Goal: Task Accomplishment & Management: Use online tool/utility

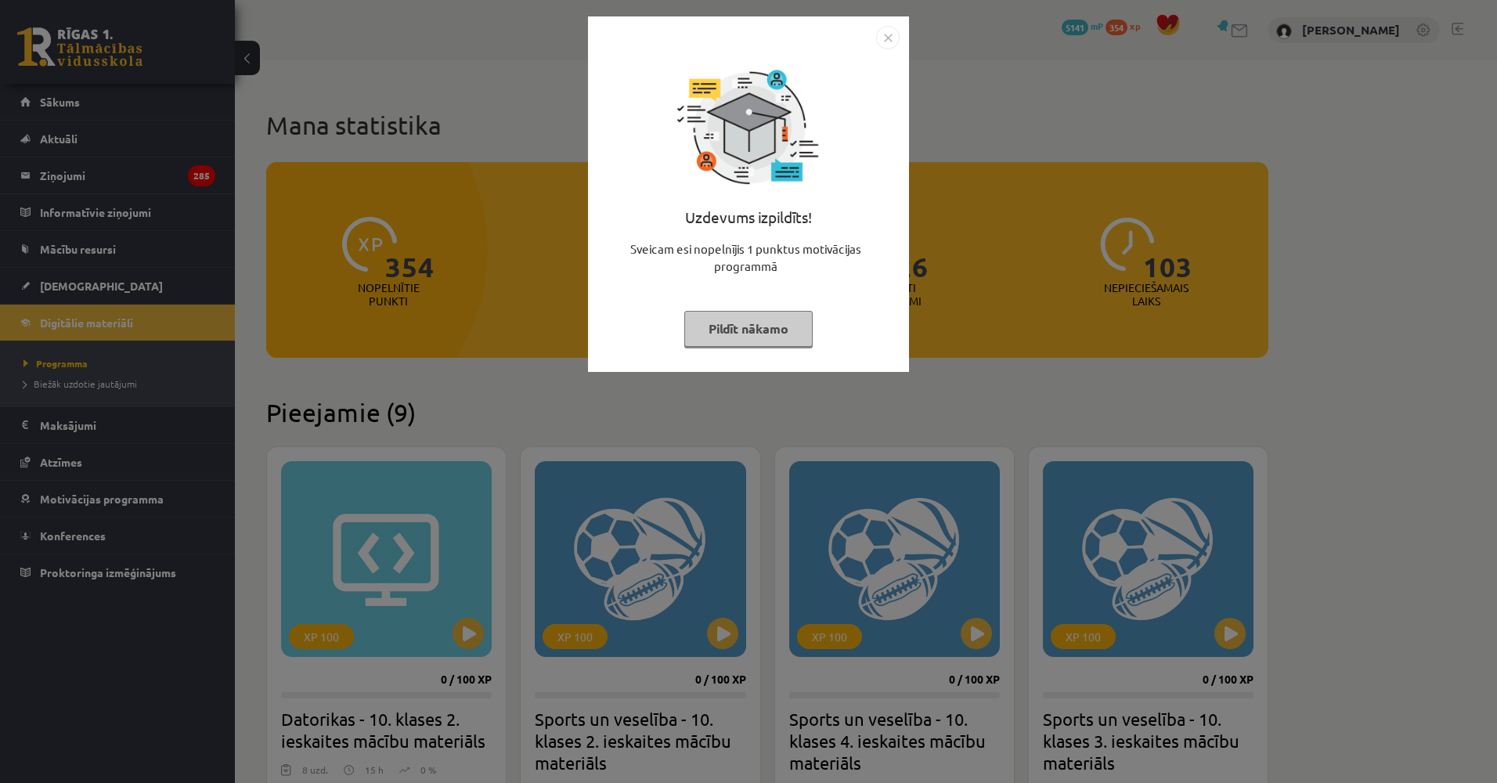
click at [246, 293] on div "Uzdevums izpildīts! Sveicam esi nopelnījis 1 punktus motivācijas programmā Pild…" at bounding box center [748, 391] width 1497 height 783
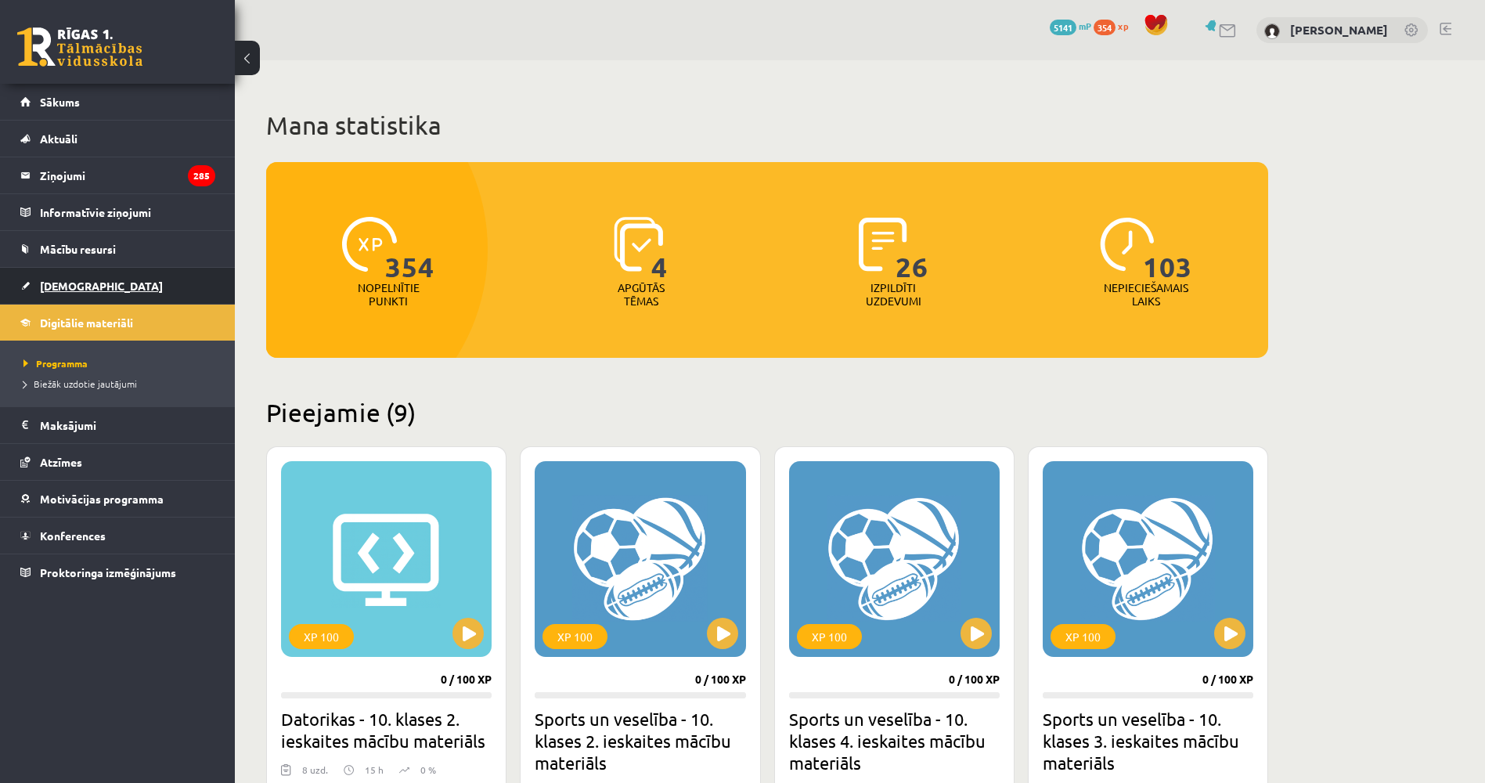
click at [139, 287] on link "[DEMOGRAPHIC_DATA]" at bounding box center [117, 286] width 195 height 36
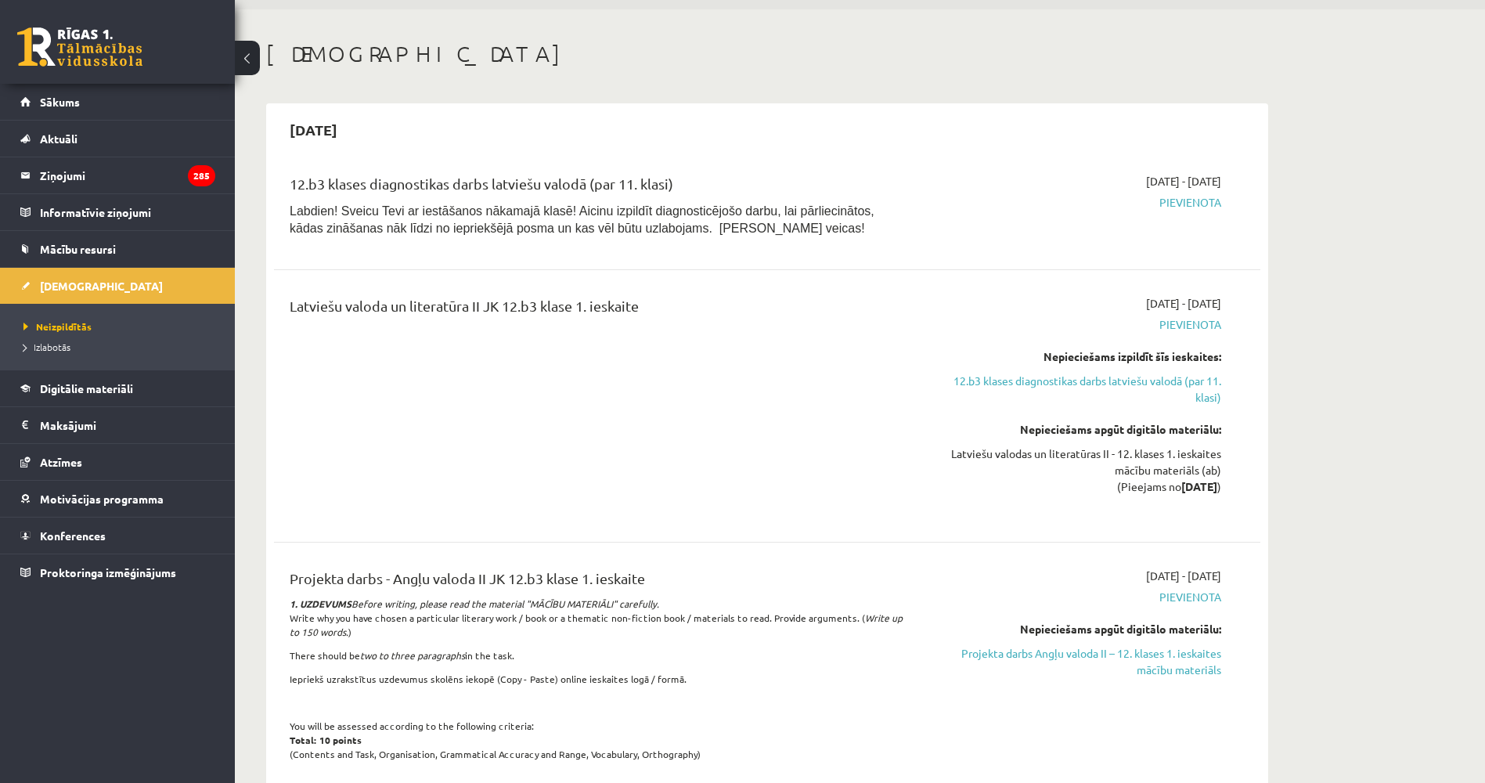
drag, startPoint x: 638, startPoint y: 99, endPoint x: 633, endPoint y: 139, distance: 39.5
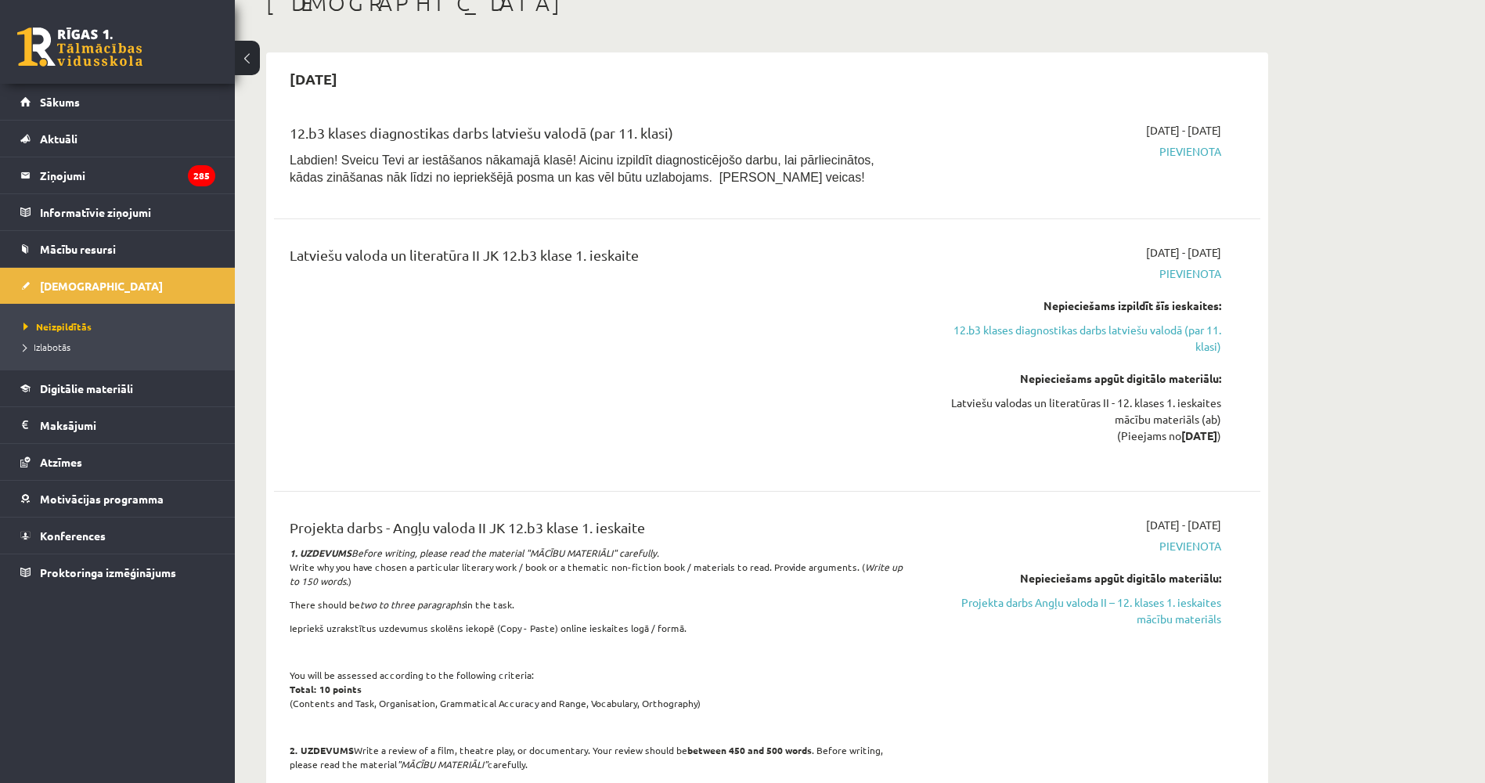
scroll to position [133, 0]
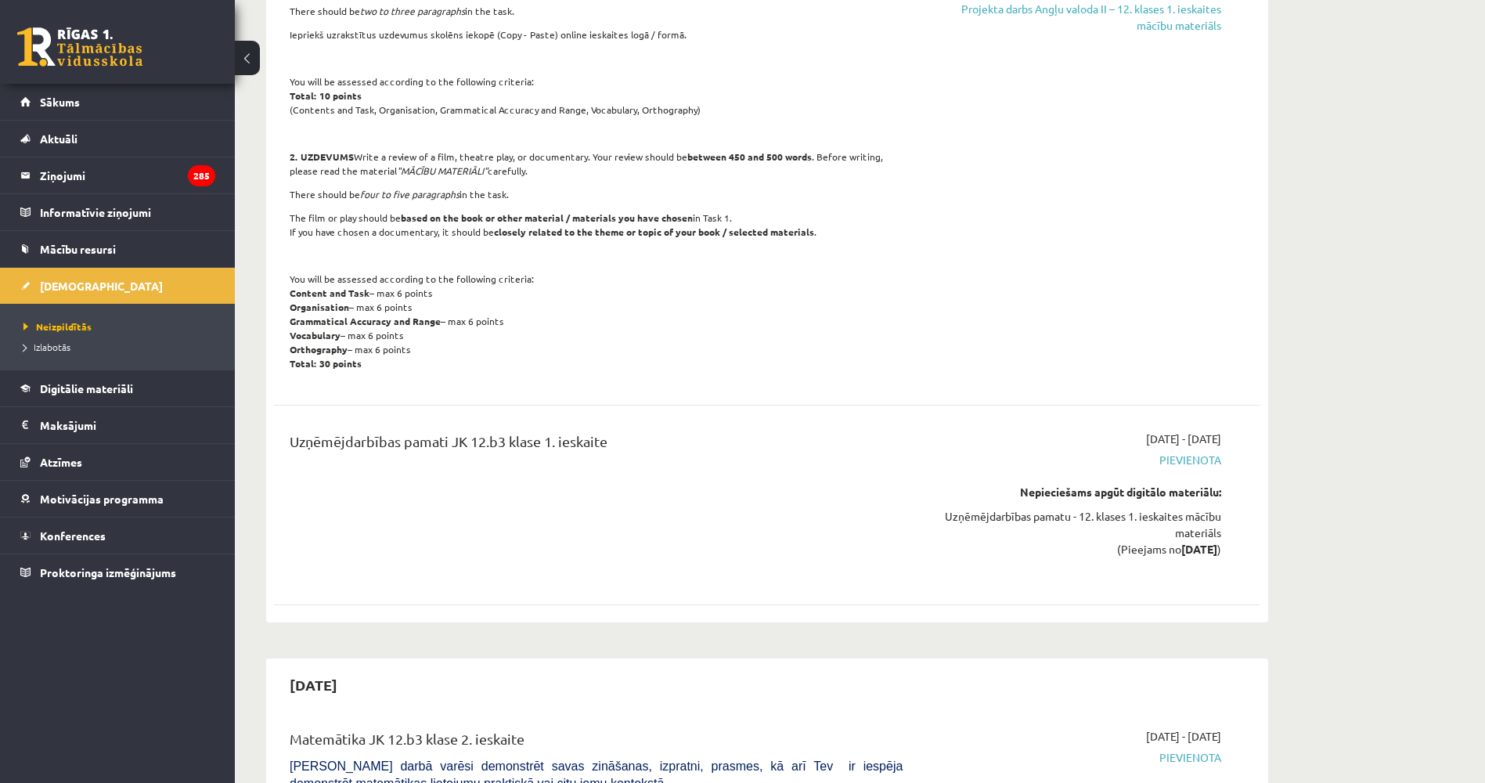
drag, startPoint x: 636, startPoint y: 141, endPoint x: 641, endPoint y: 166, distance: 25.5
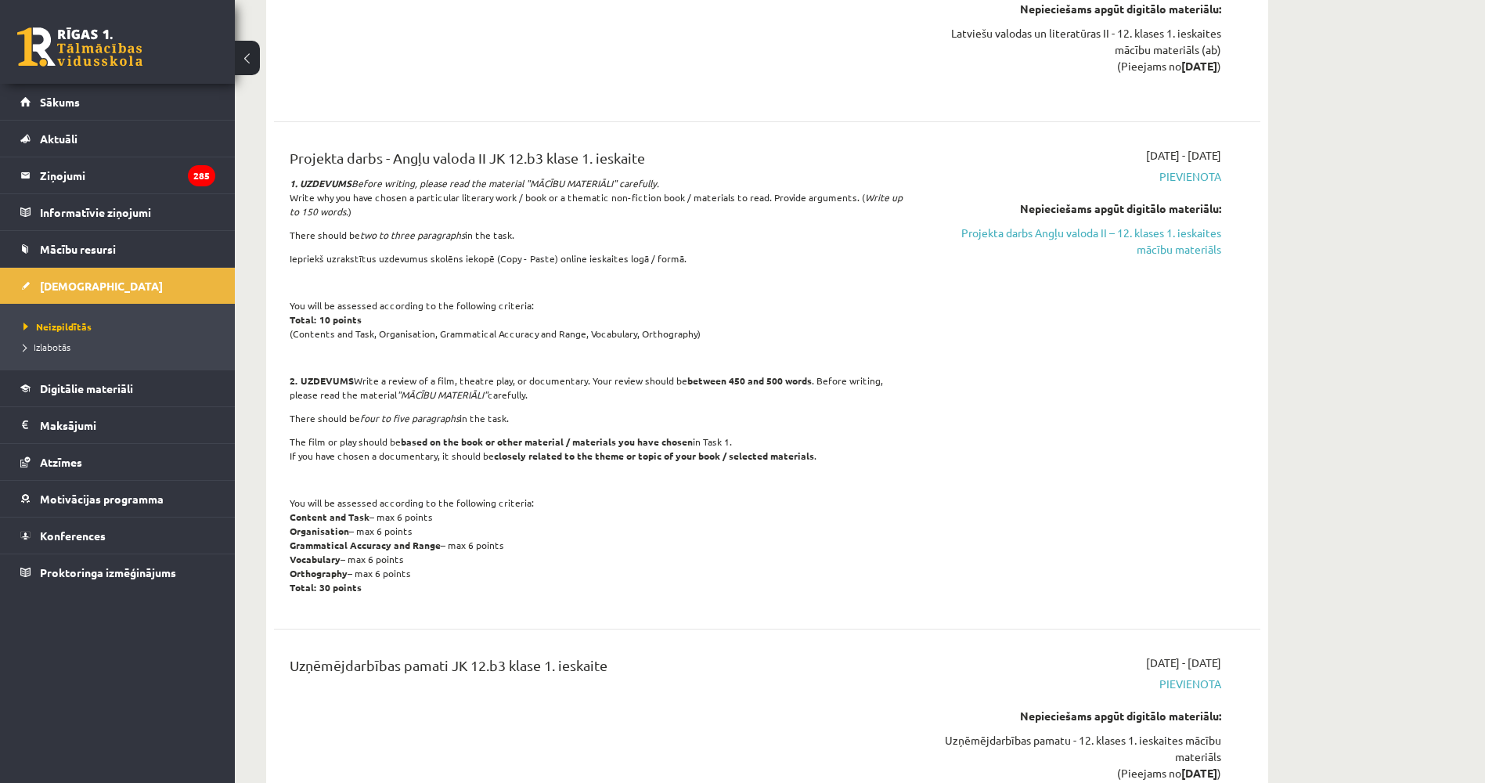
drag, startPoint x: 633, startPoint y: 158, endPoint x: 620, endPoint y: 118, distance: 42.1
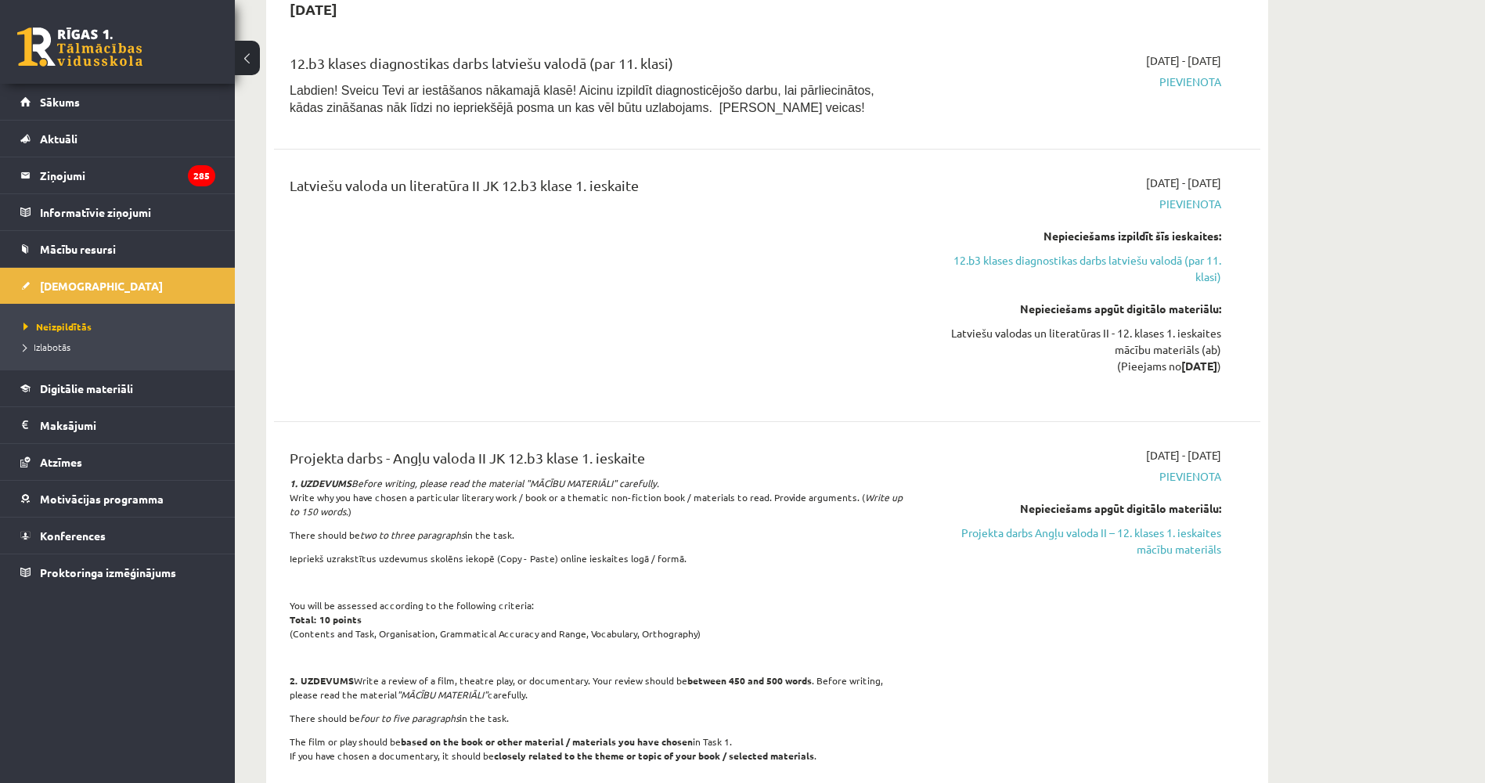
scroll to position [0, 0]
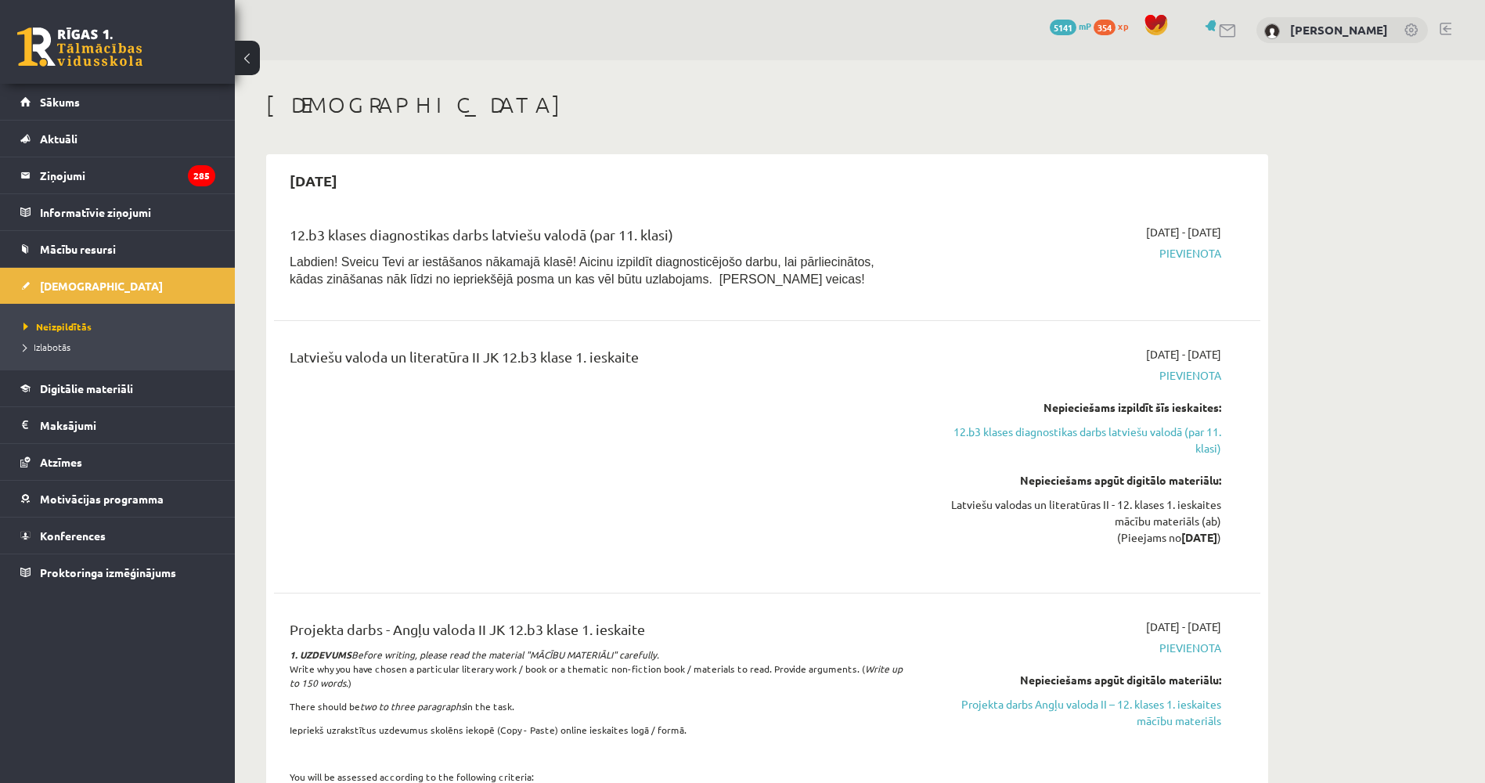
drag, startPoint x: 650, startPoint y: 211, endPoint x: 698, endPoint y: 78, distance: 141.7
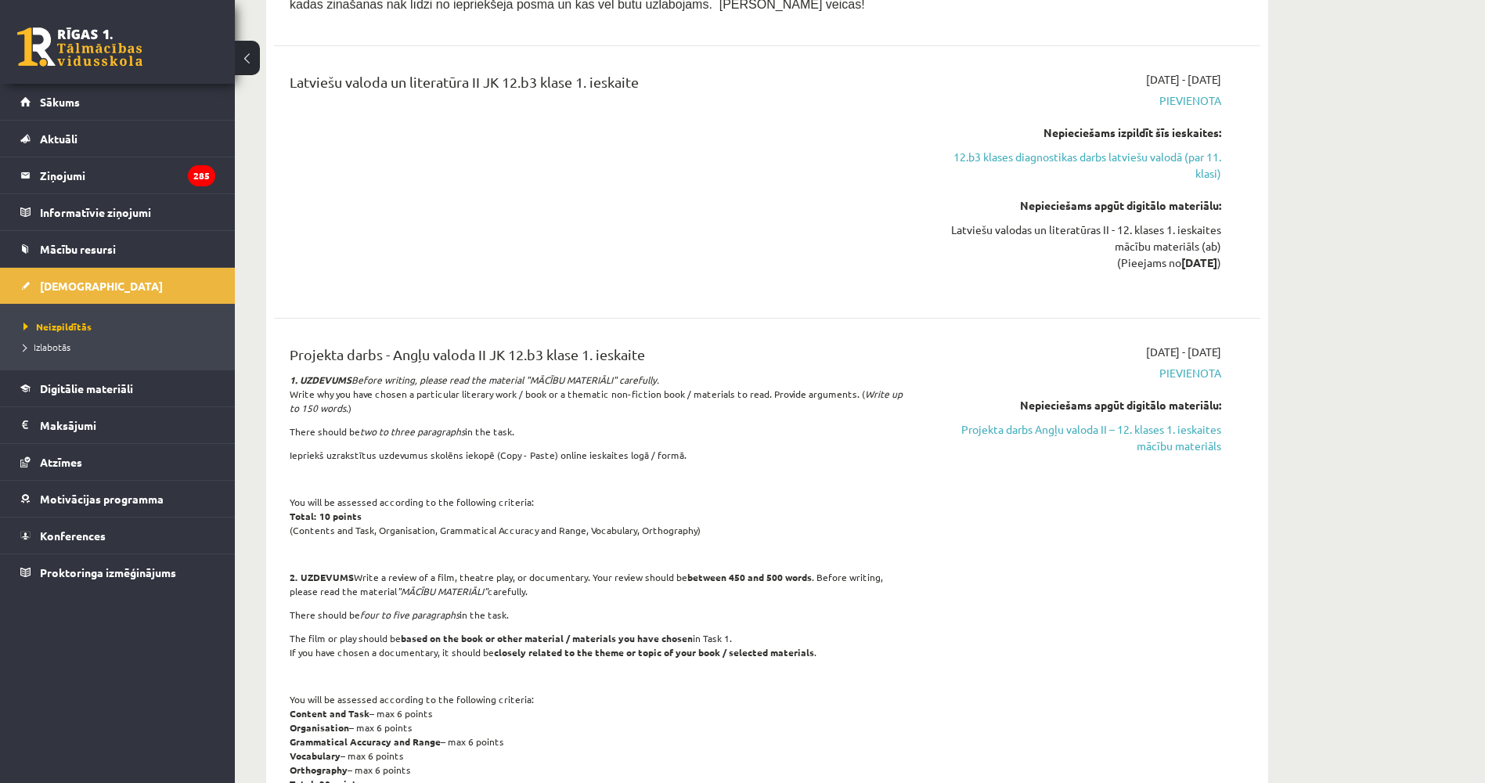
drag, startPoint x: 687, startPoint y: 96, endPoint x: 698, endPoint y: 154, distance: 59.1
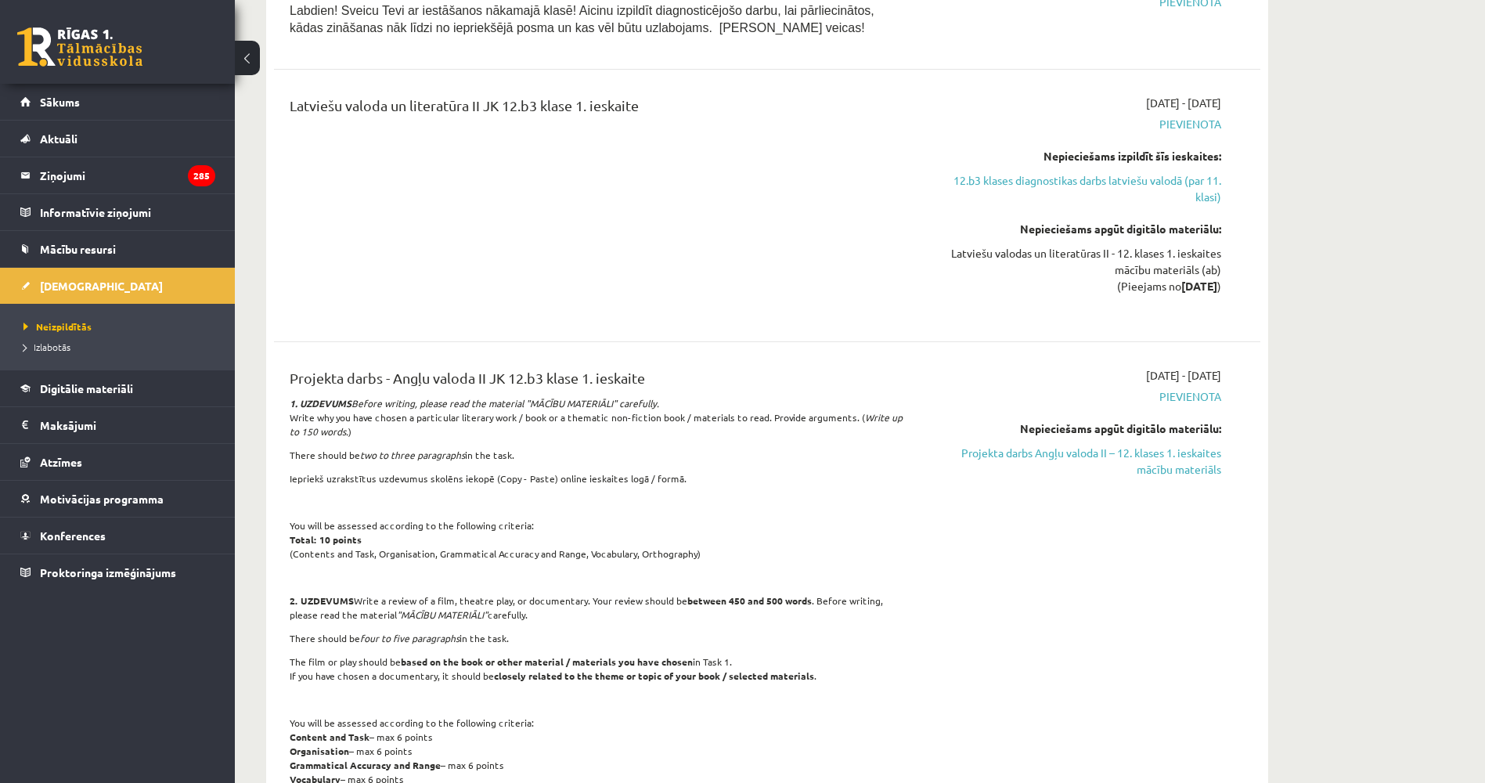
drag, startPoint x: 622, startPoint y: 99, endPoint x: 619, endPoint y: 74, distance: 25.9
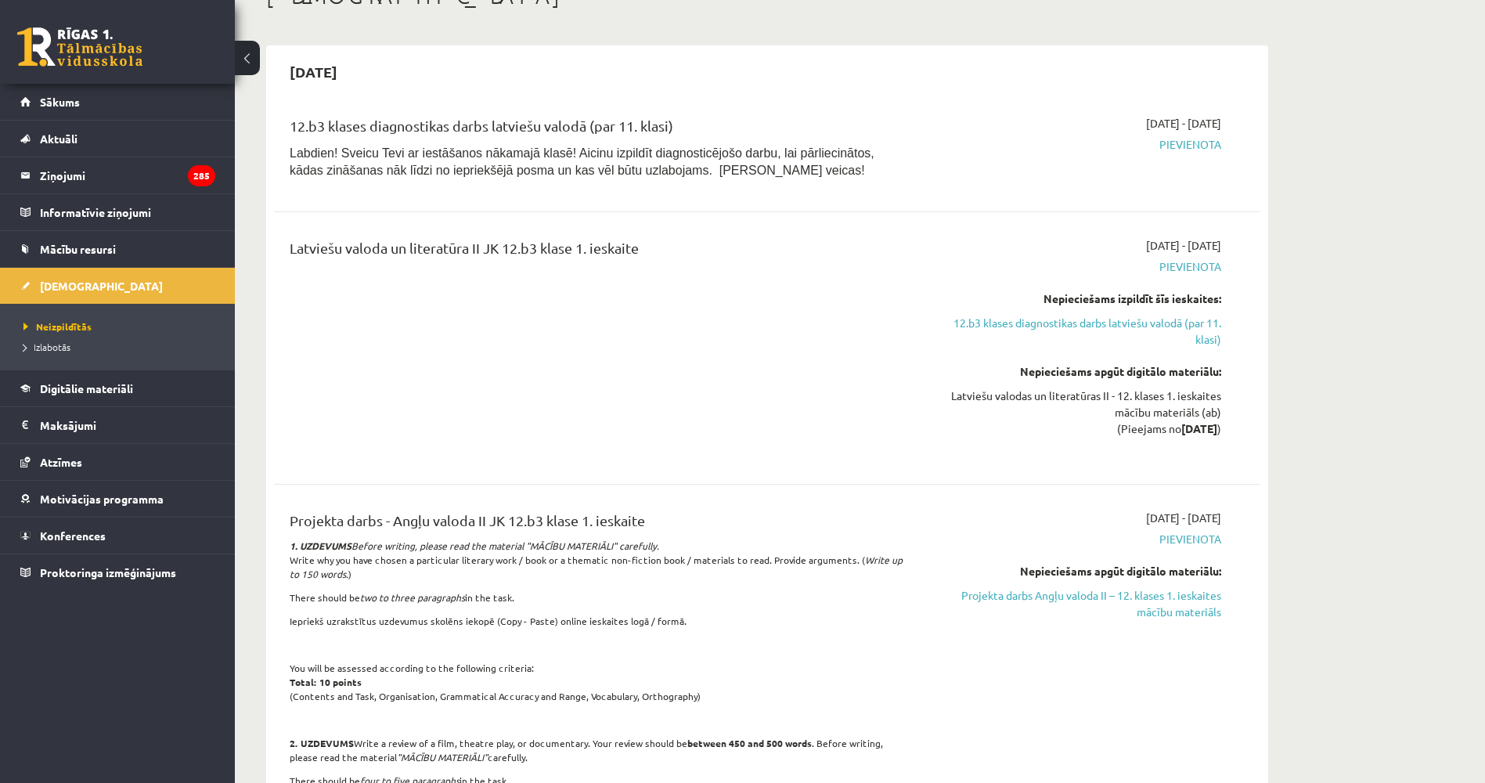
scroll to position [98, 0]
drag, startPoint x: 616, startPoint y: 67, endPoint x: 622, endPoint y: 31, distance: 36.4
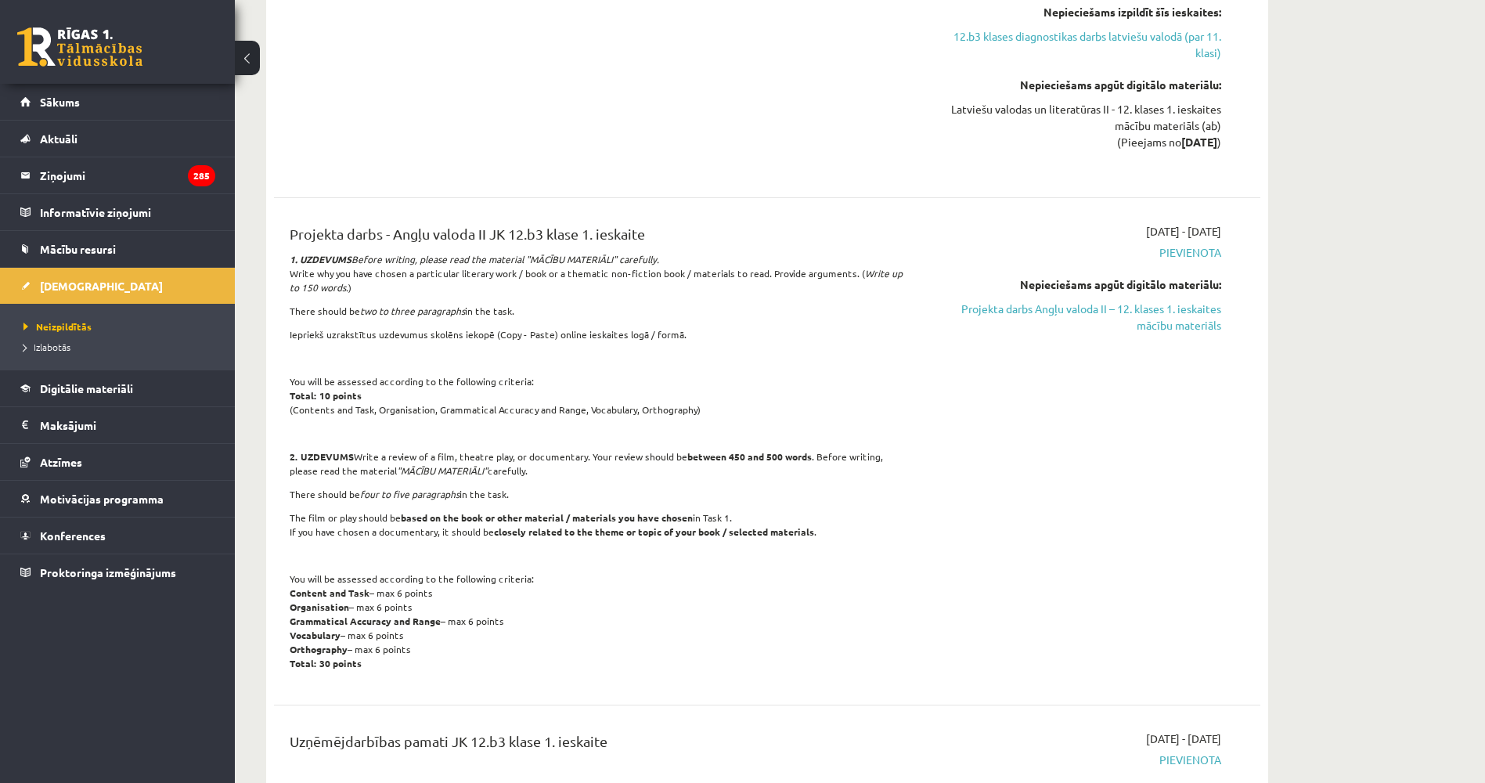
scroll to position [439, 0]
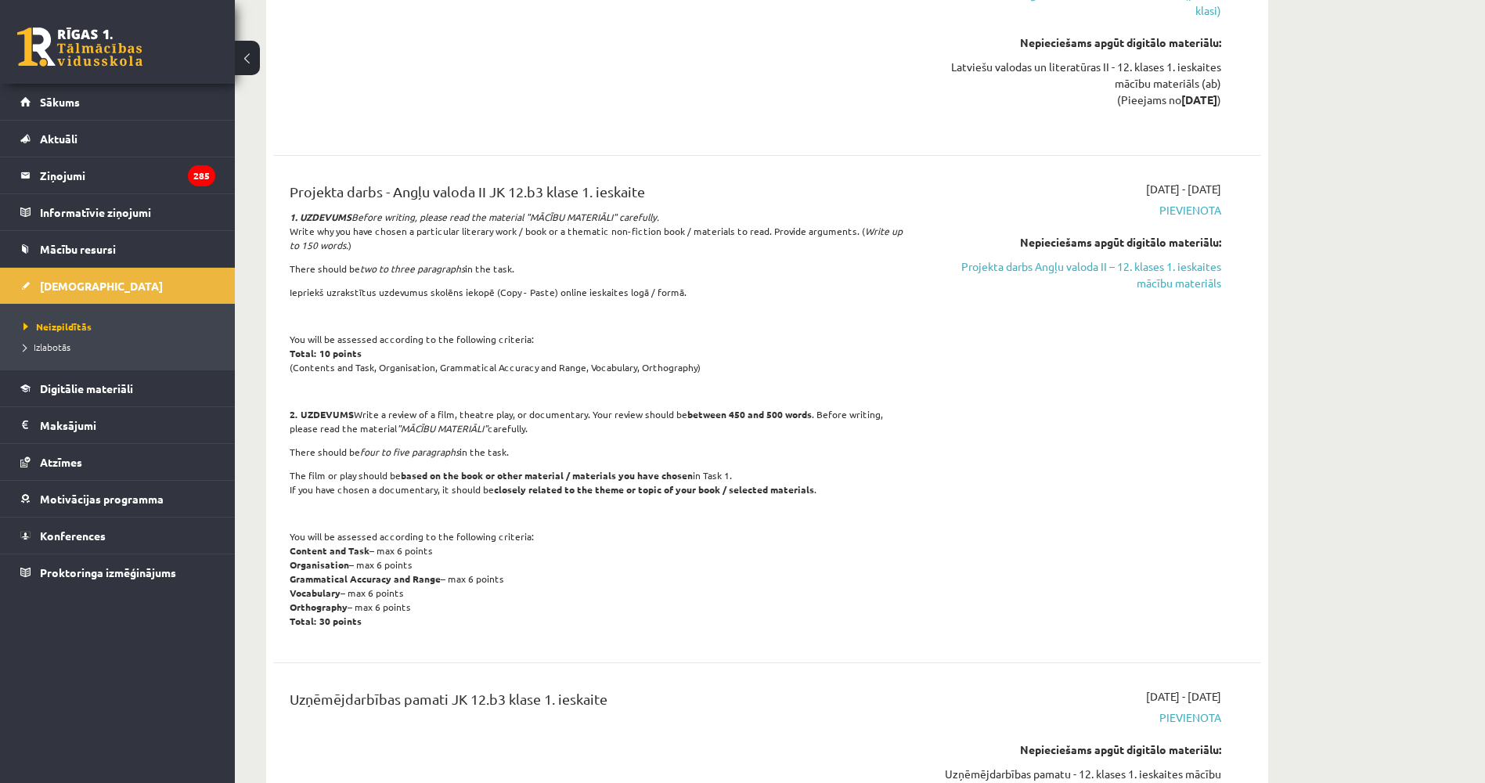
drag, startPoint x: 626, startPoint y: 48, endPoint x: 625, endPoint y: 92, distance: 44.6
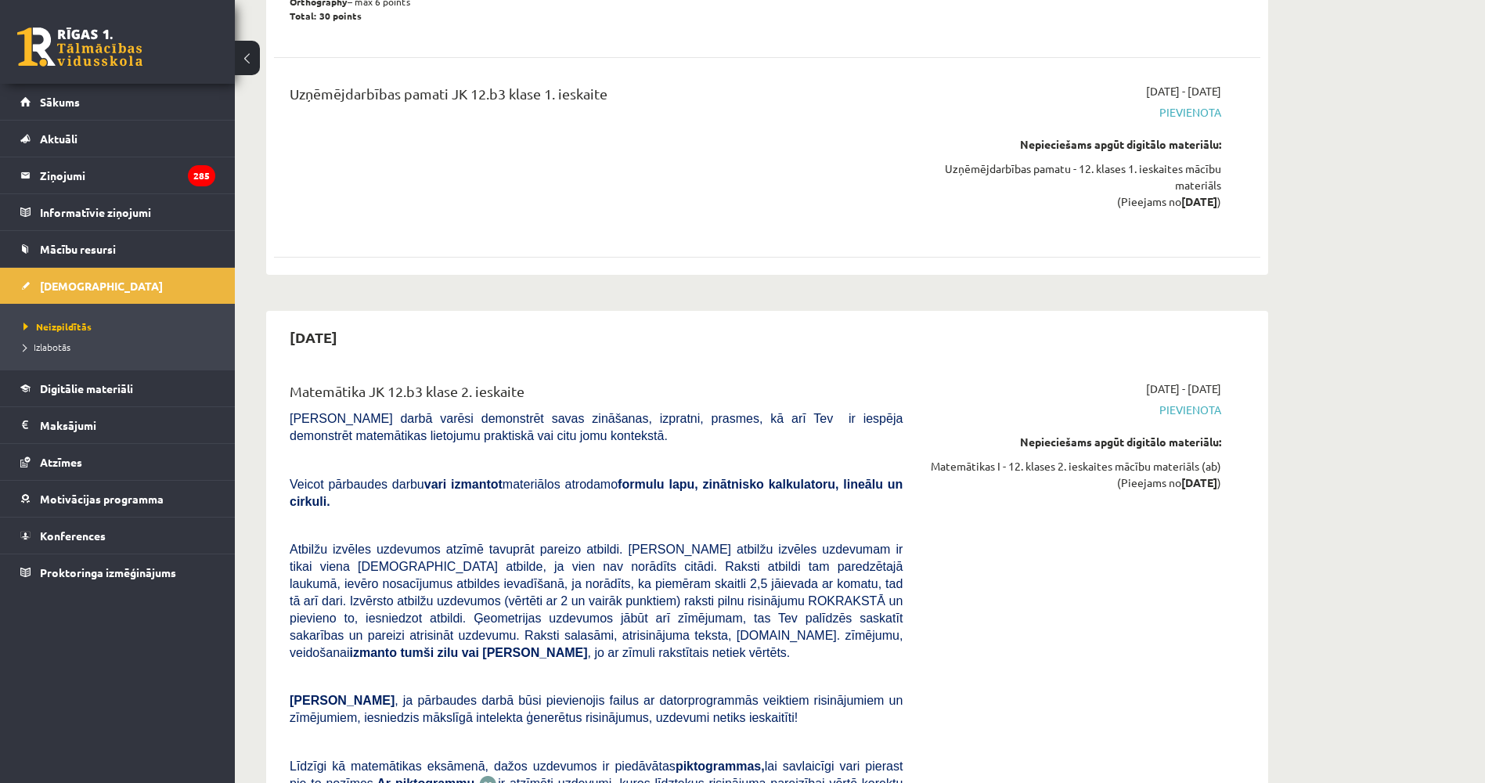
drag, startPoint x: 622, startPoint y: 132, endPoint x: 619, endPoint y: 182, distance: 50.2
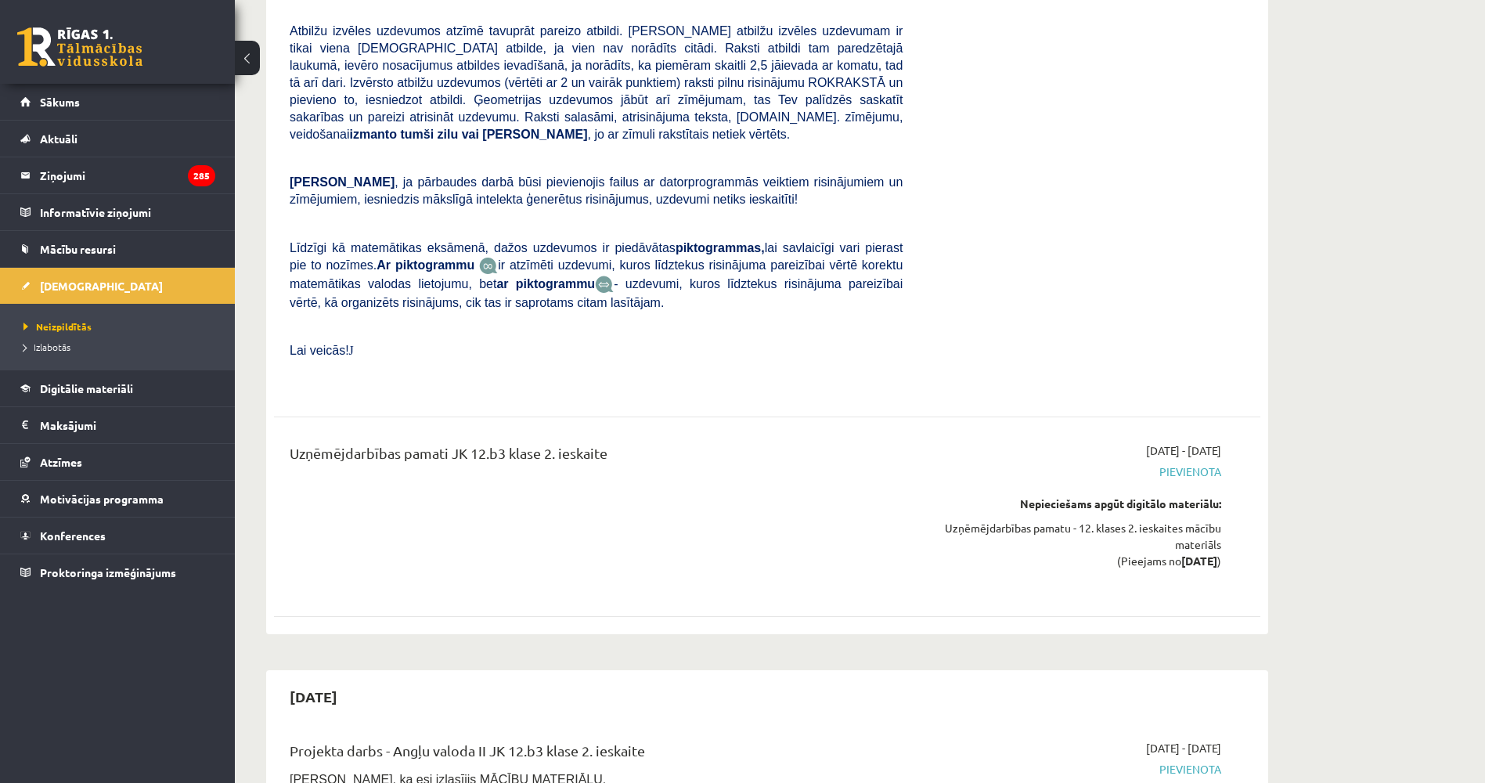
drag, startPoint x: 619, startPoint y: 182, endPoint x: 612, endPoint y: 260, distance: 77.8
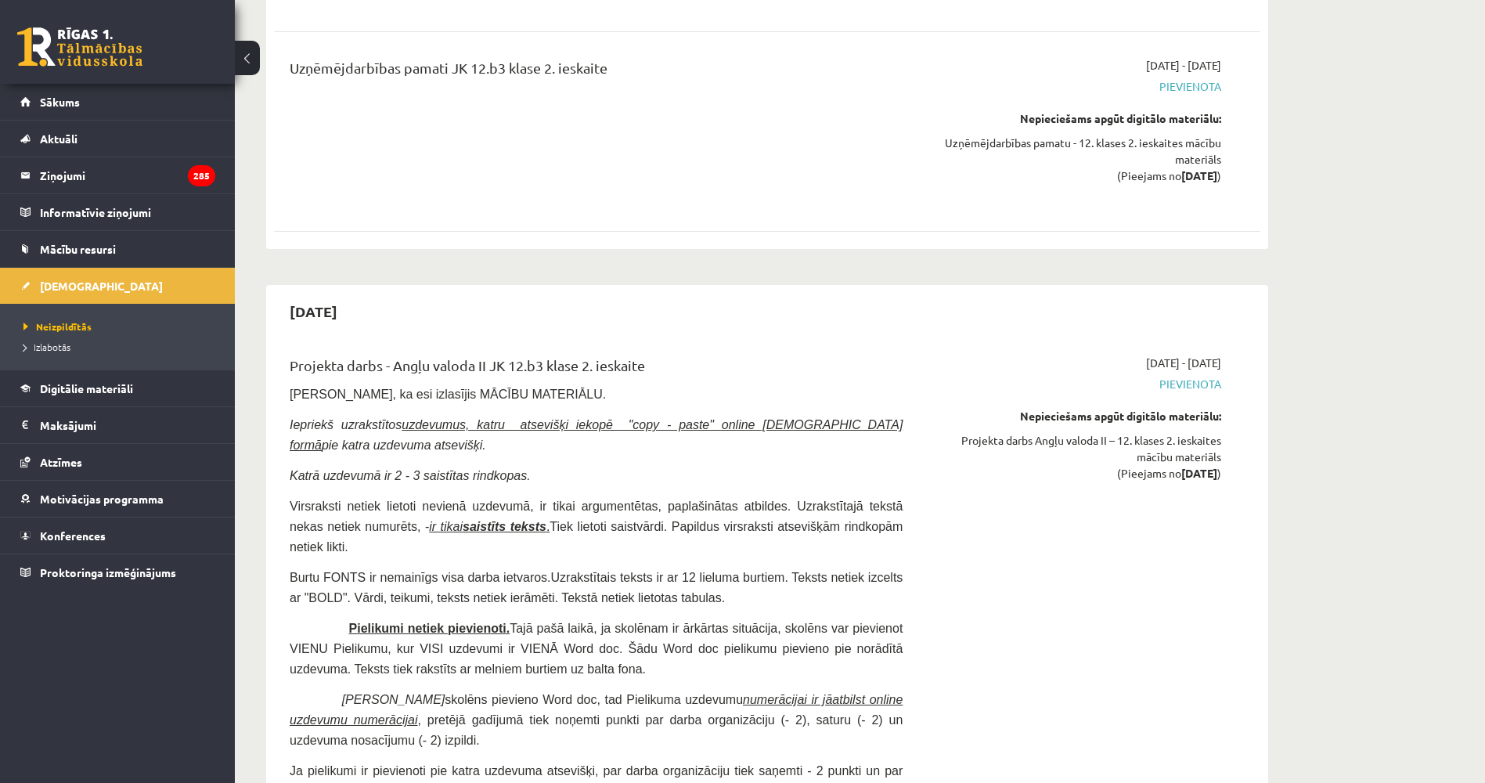
drag, startPoint x: 604, startPoint y: 254, endPoint x: 595, endPoint y: 306, distance: 53.3
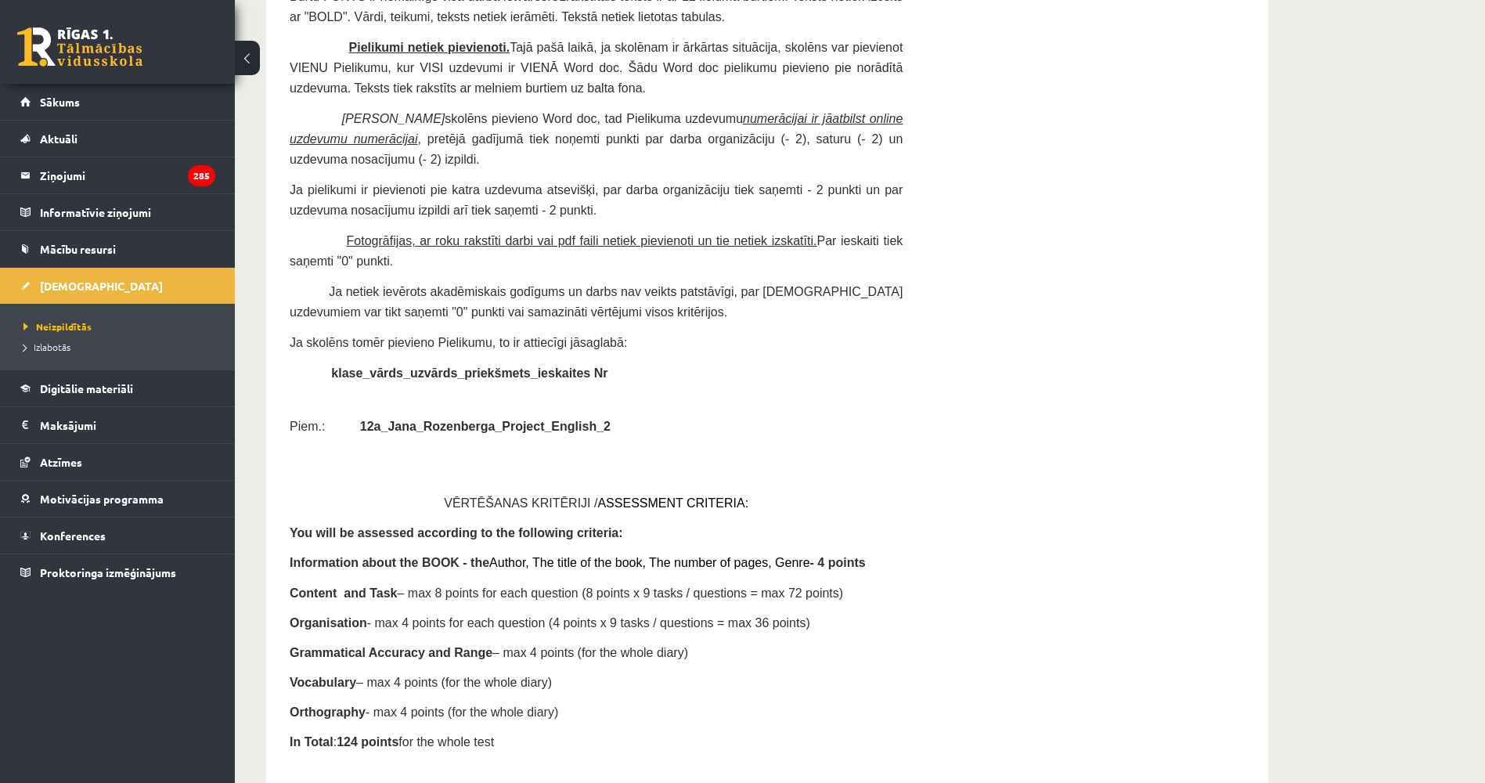
drag, startPoint x: 606, startPoint y: 207, endPoint x: 614, endPoint y: 258, distance: 51.5
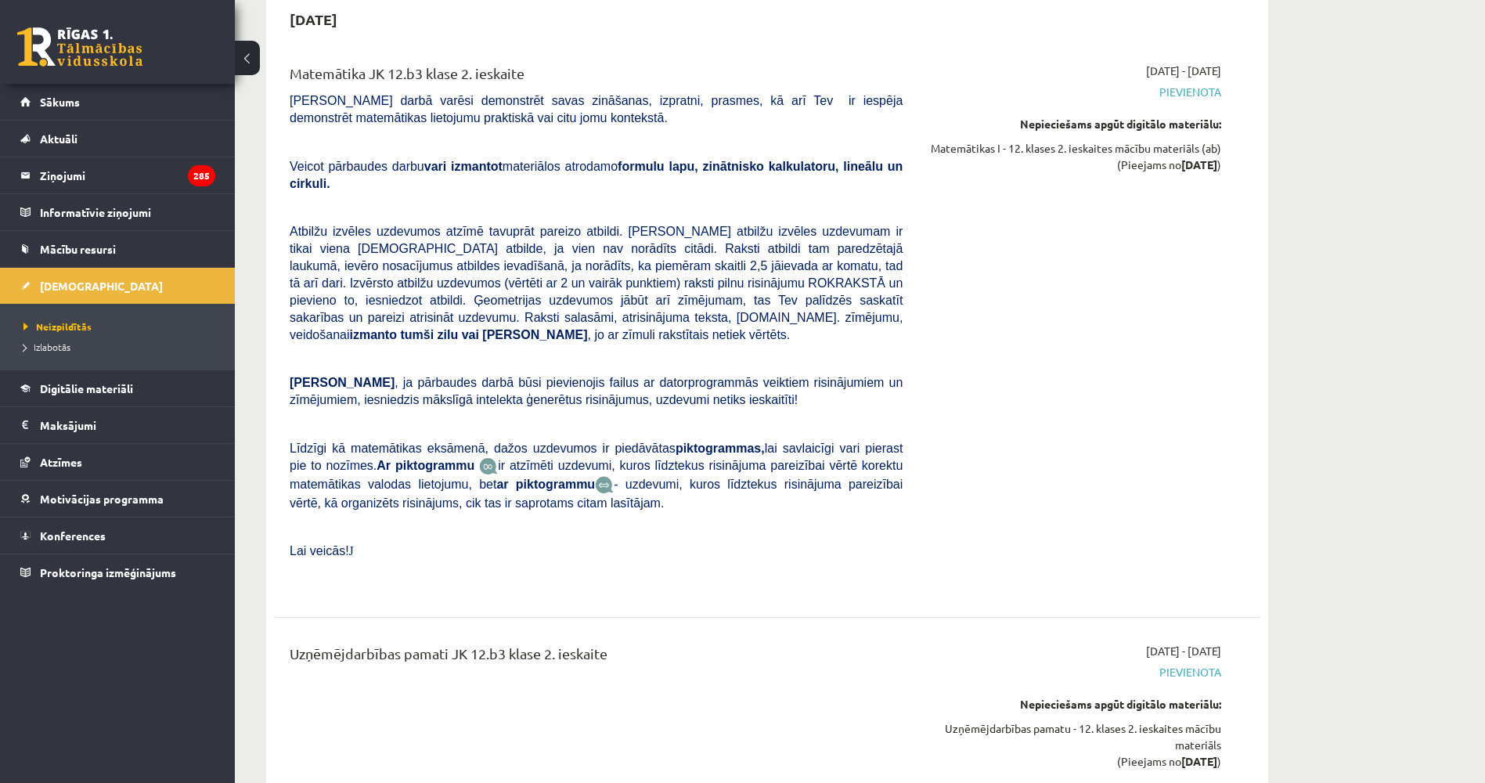
drag, startPoint x: 632, startPoint y: 173, endPoint x: 624, endPoint y: 92, distance: 81.8
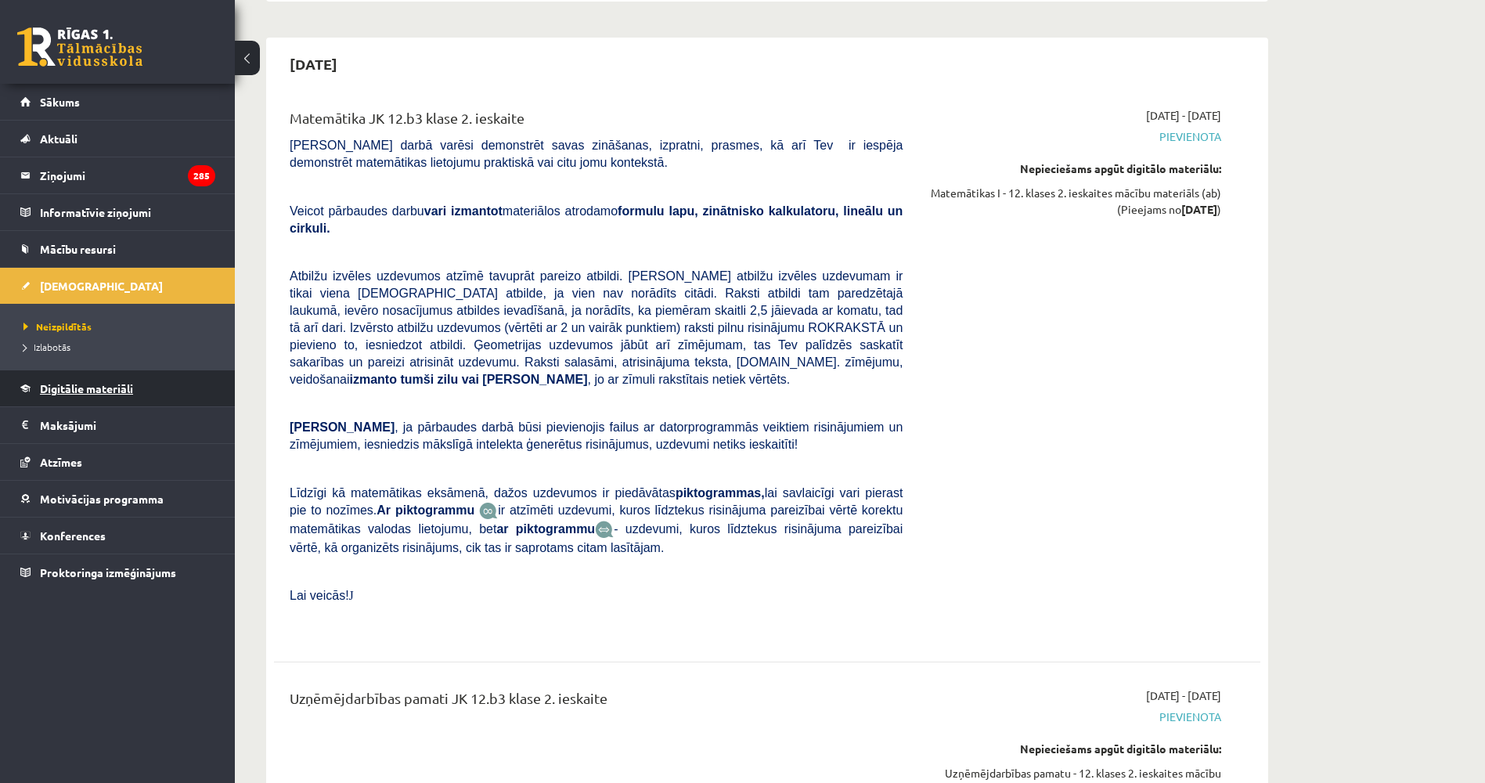
click at [166, 396] on link "Digitālie materiāli" at bounding box center [117, 388] width 195 height 36
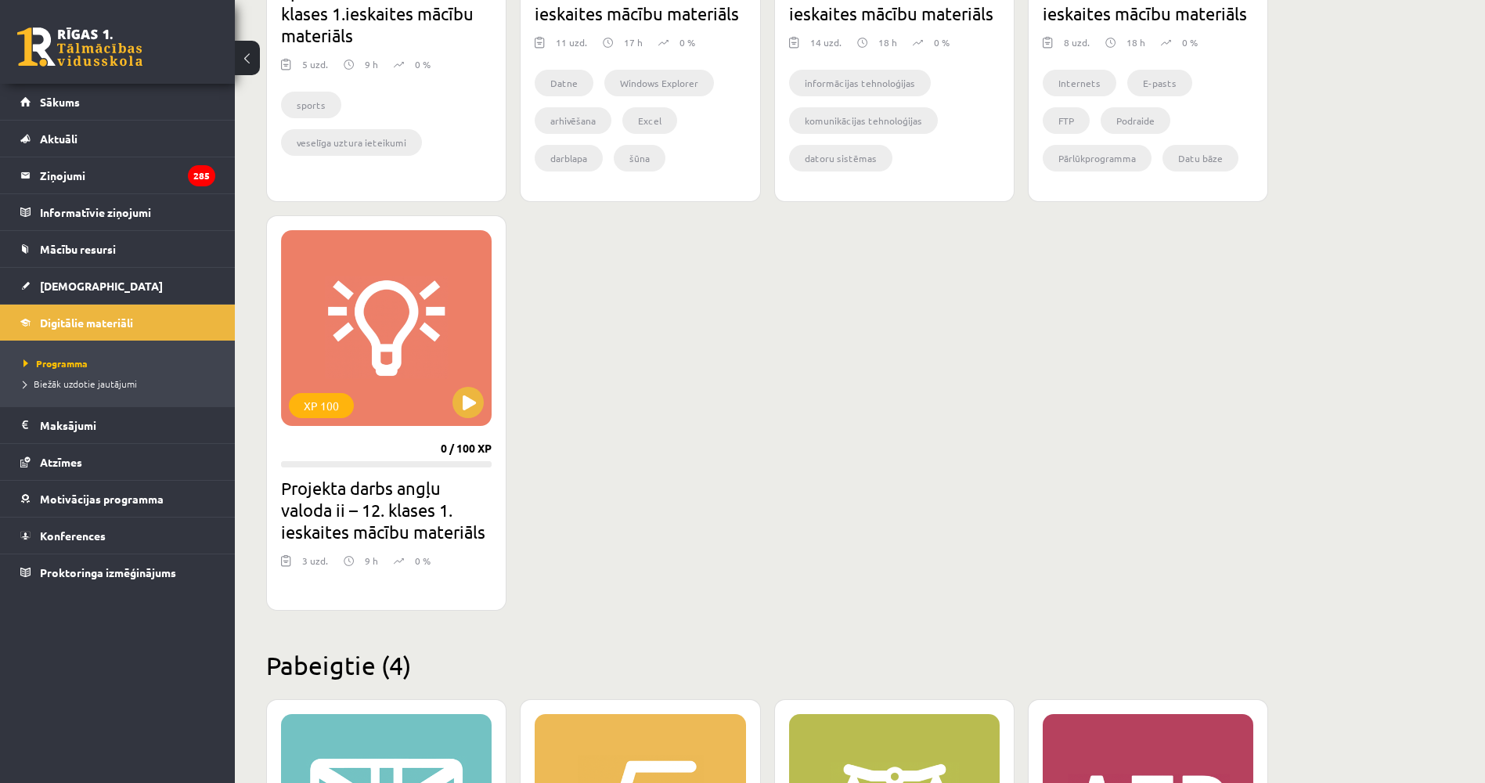
drag, startPoint x: 579, startPoint y: 367, endPoint x: 573, endPoint y: 347, distance: 21.1
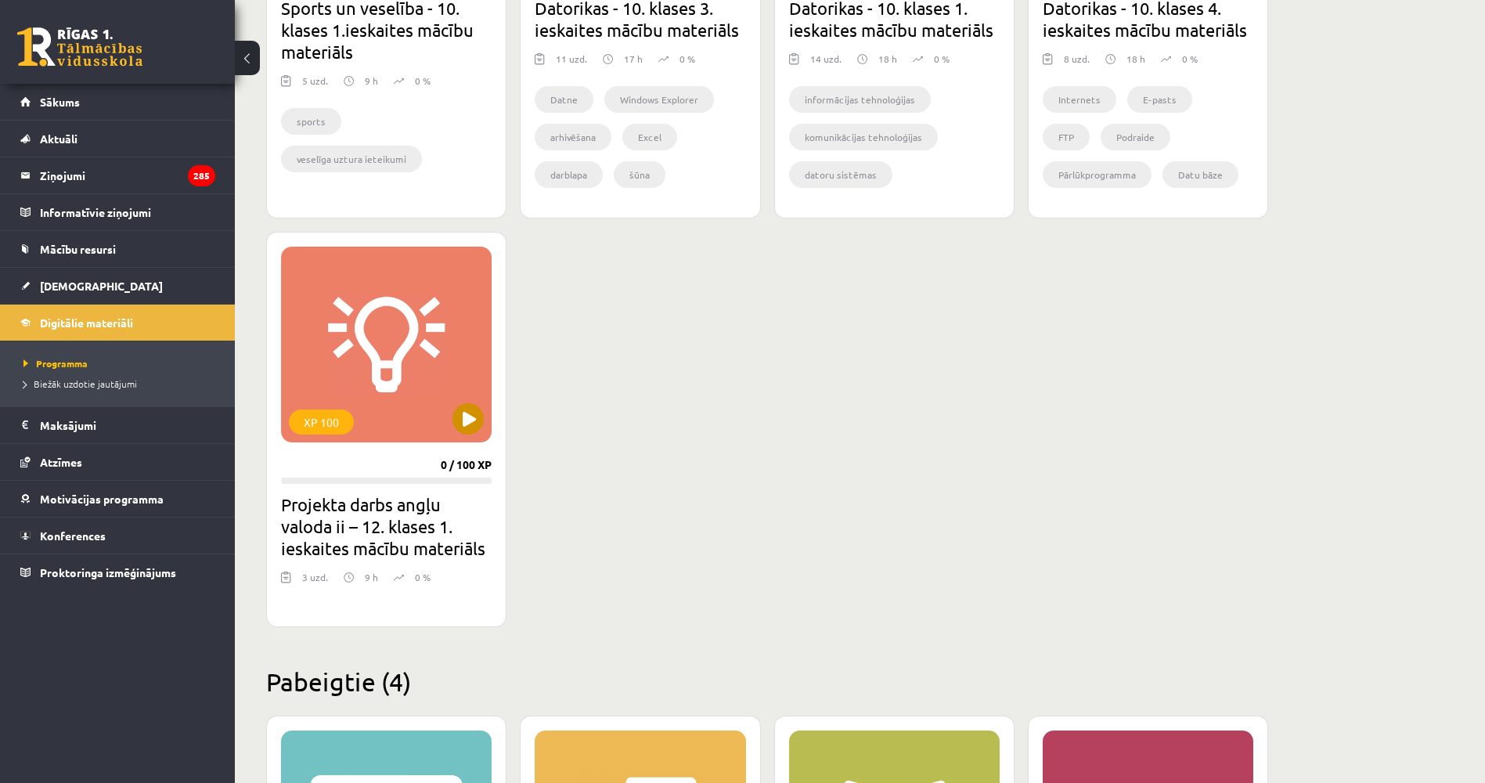
click at [390, 381] on div "XP 100" at bounding box center [386, 345] width 211 height 196
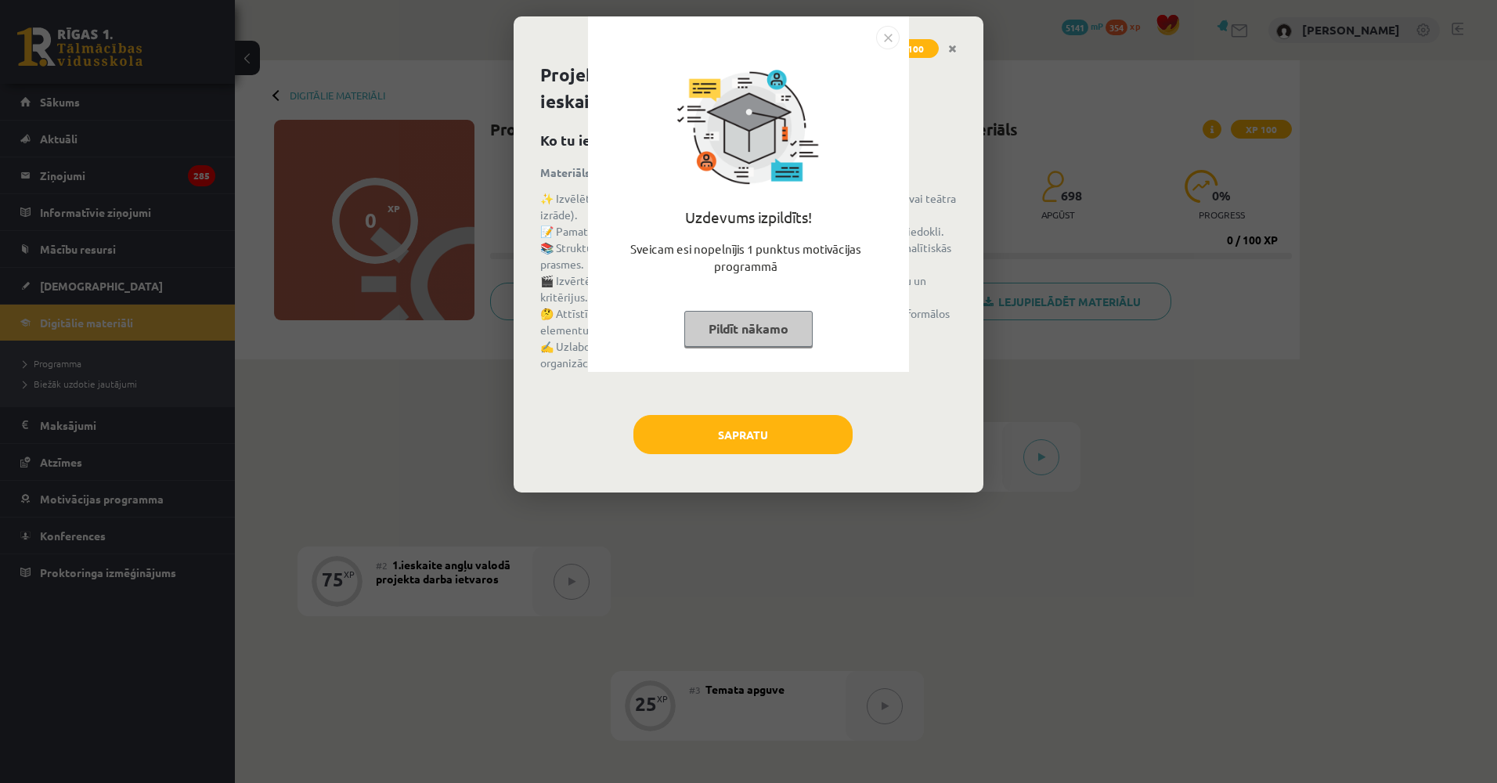
click at [531, 464] on div "Uzdevums izpildīts! Sveicam esi nopelnījis 1 punktus motivācijas programmā Pild…" at bounding box center [748, 391] width 1497 height 783
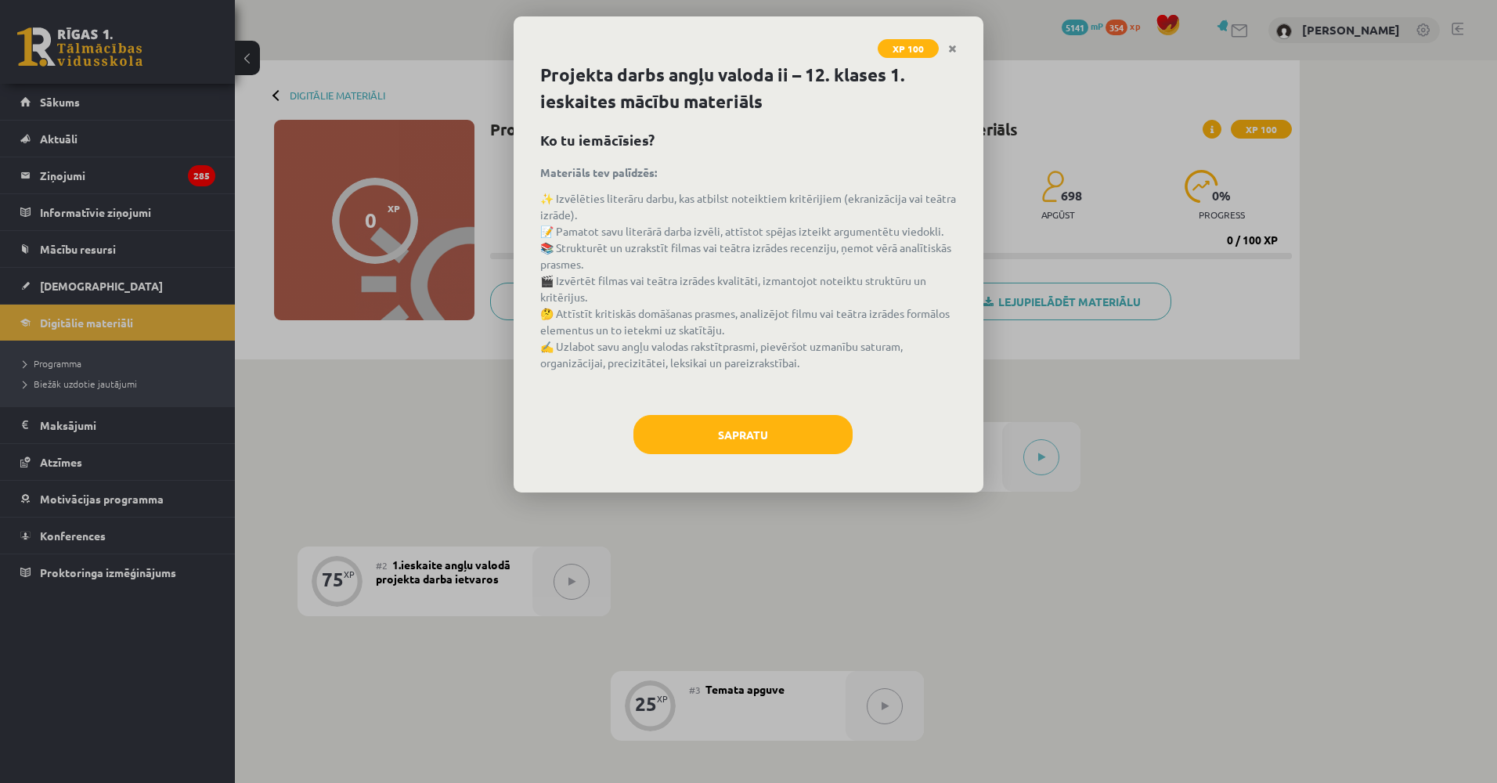
click at [1144, 337] on div "XP 100 Projekta darbs angļu valoda ii – 12. klases 1. ieskaites mācību materiāl…" at bounding box center [748, 391] width 1497 height 783
click at [960, 51] on link "Close" at bounding box center [952, 49] width 27 height 31
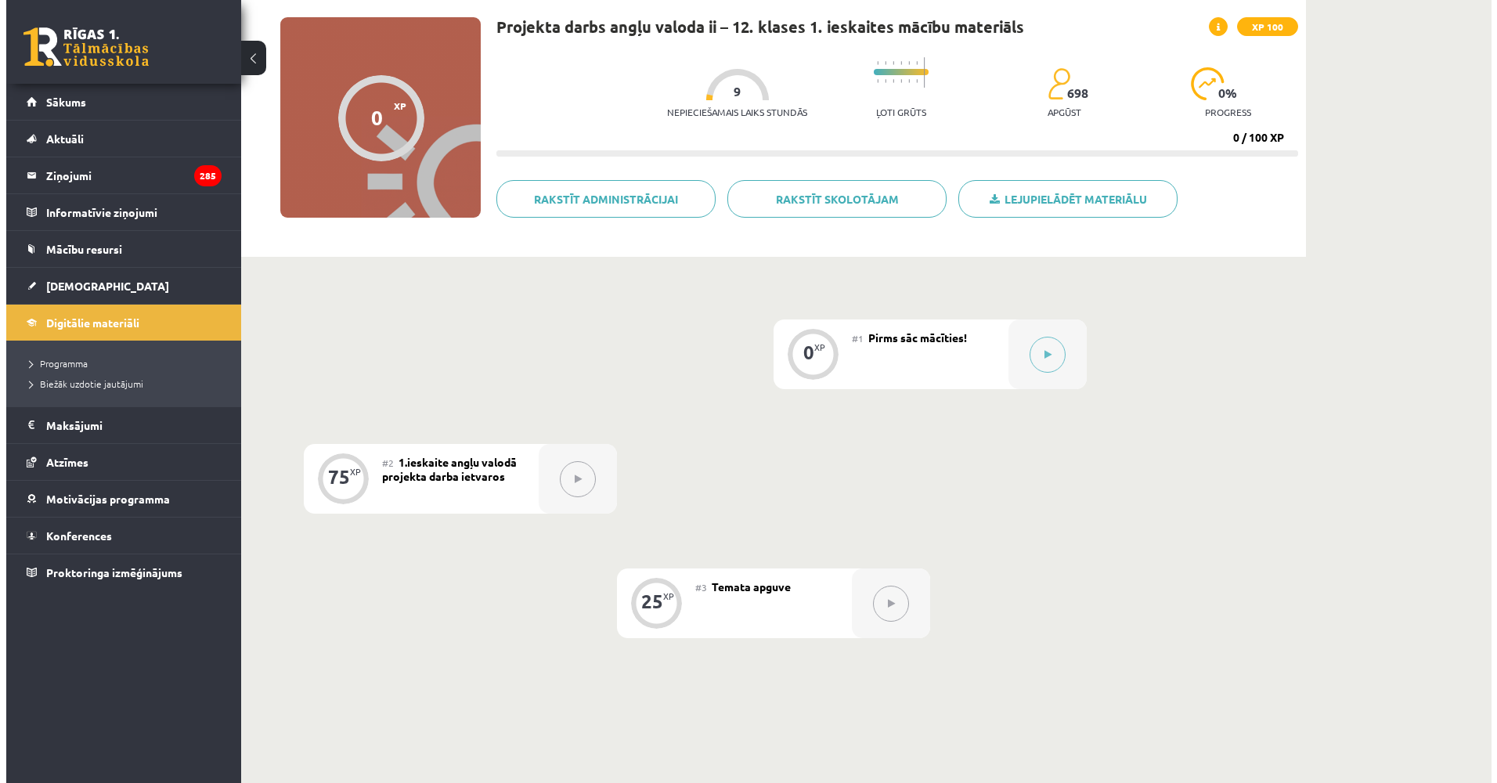
scroll to position [187, 0]
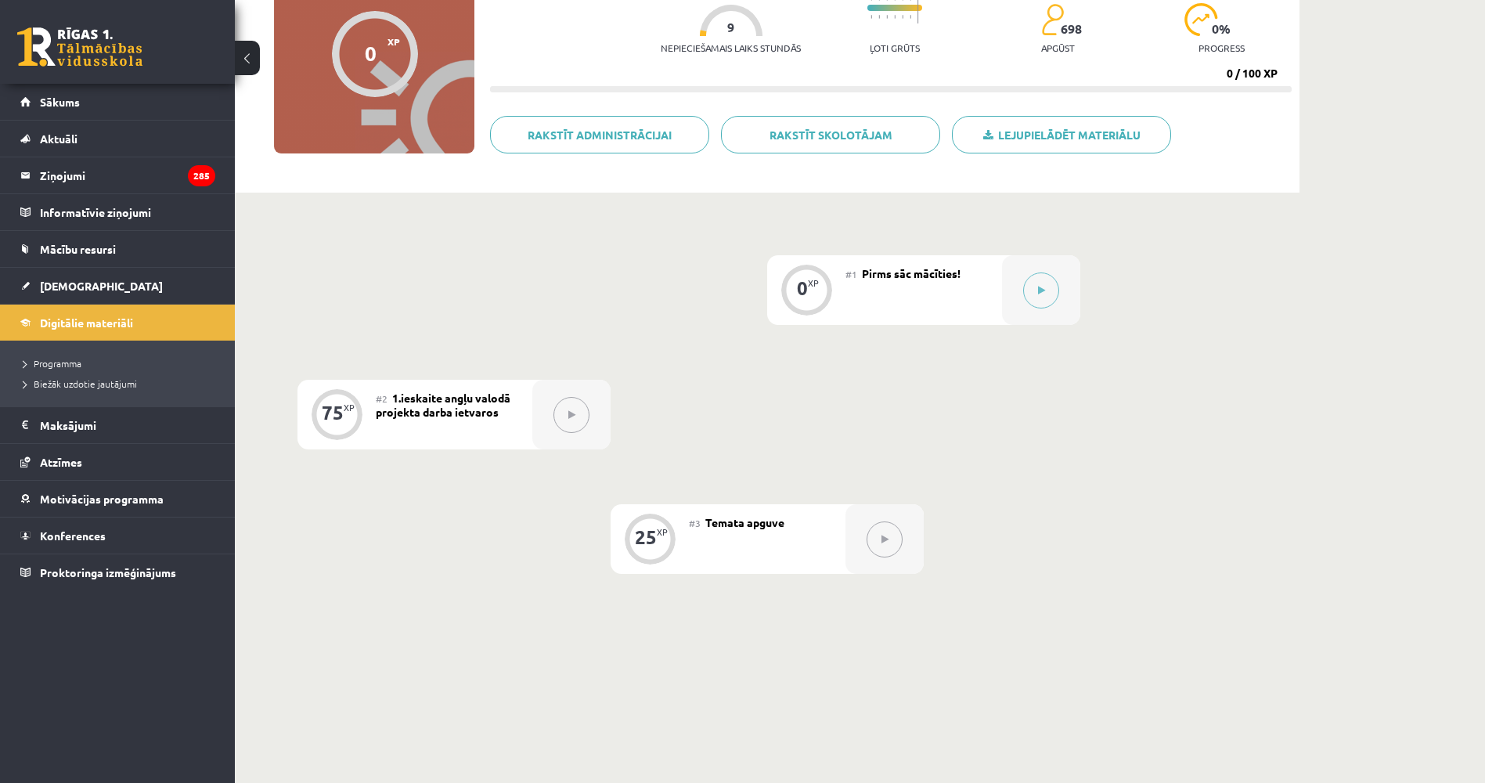
drag, startPoint x: 833, startPoint y: 430, endPoint x: 781, endPoint y: 463, distance: 61.3
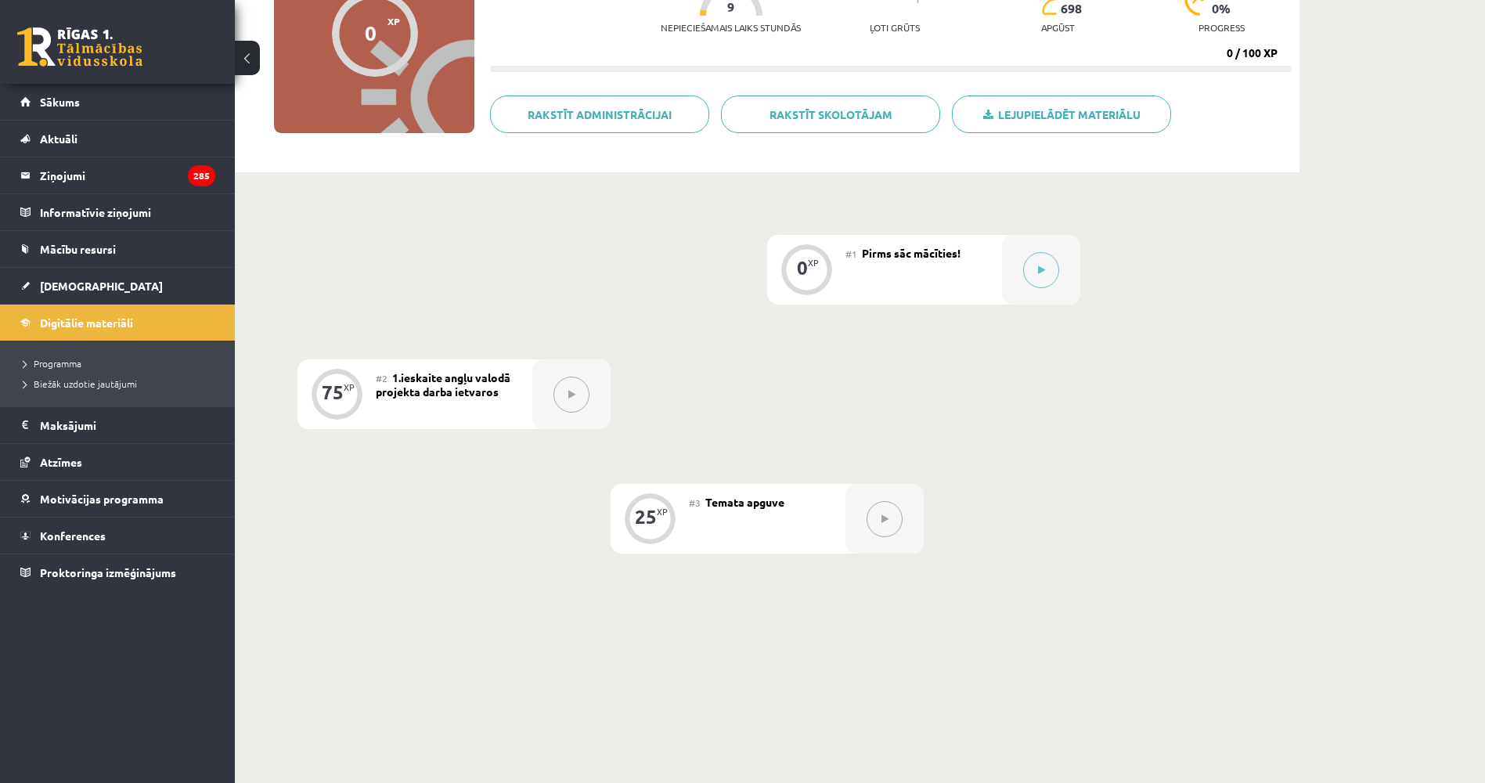
click at [565, 396] on button at bounding box center [572, 395] width 36 height 36
click at [1046, 260] on button at bounding box center [1041, 270] width 36 height 36
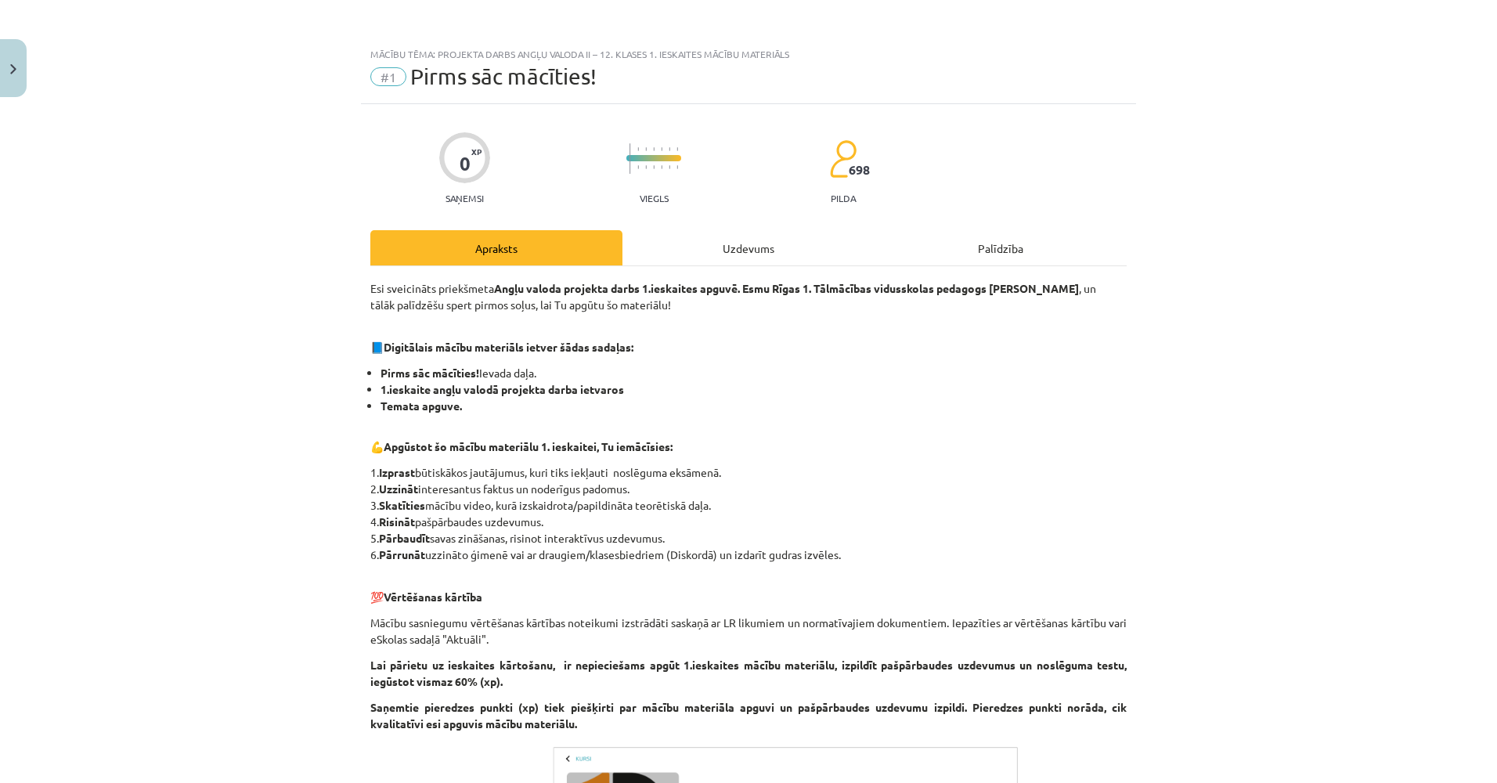
click at [934, 244] on div "Apraksts Uzdevums Palīdzība" at bounding box center [748, 247] width 756 height 35
click at [767, 250] on div "Uzdevums" at bounding box center [748, 247] width 252 height 35
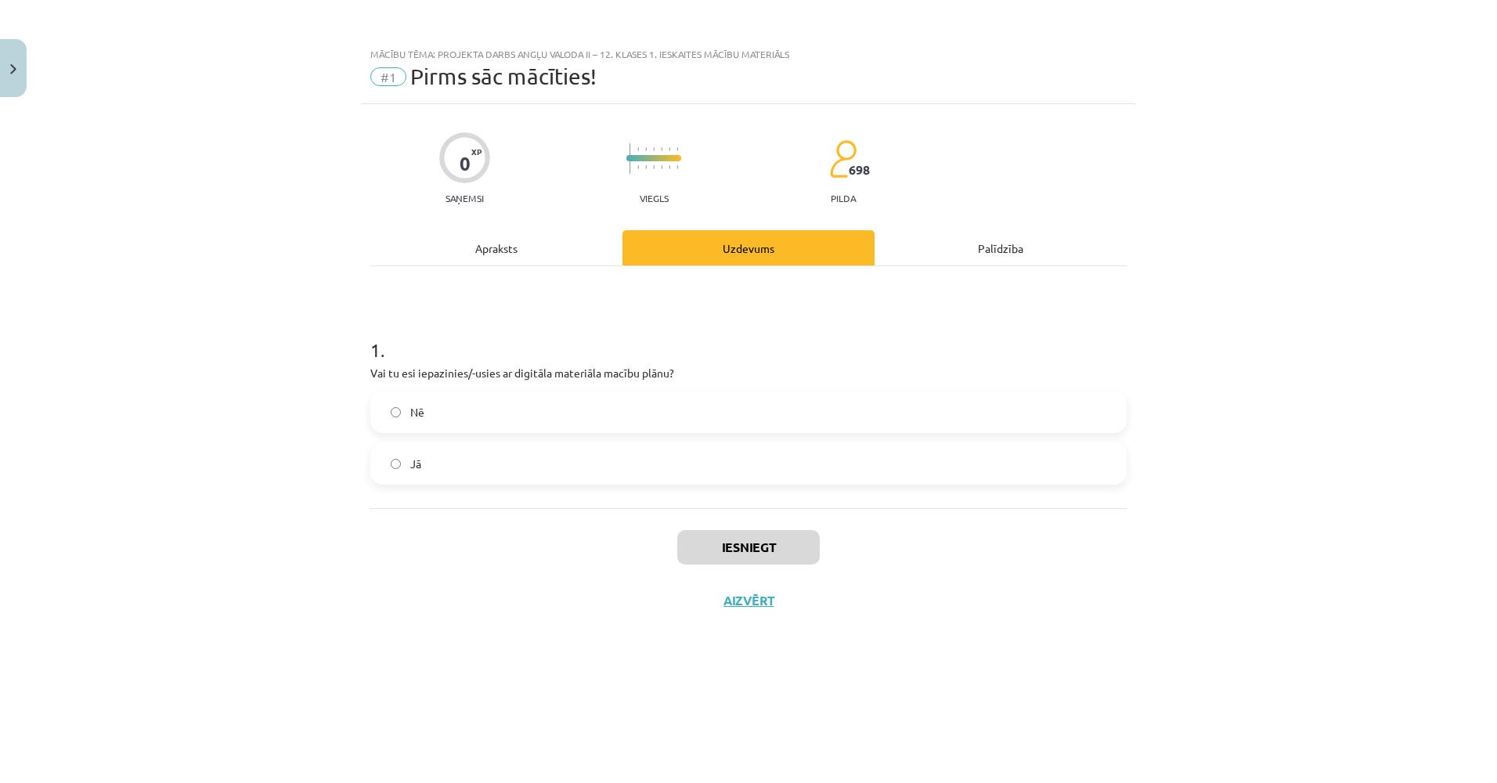
drag, startPoint x: 1073, startPoint y: 368, endPoint x: 1048, endPoint y: 430, distance: 66.7
click at [602, 450] on label "Jā" at bounding box center [748, 463] width 753 height 39
click at [738, 542] on button "Iesniegt" at bounding box center [748, 547] width 143 height 34
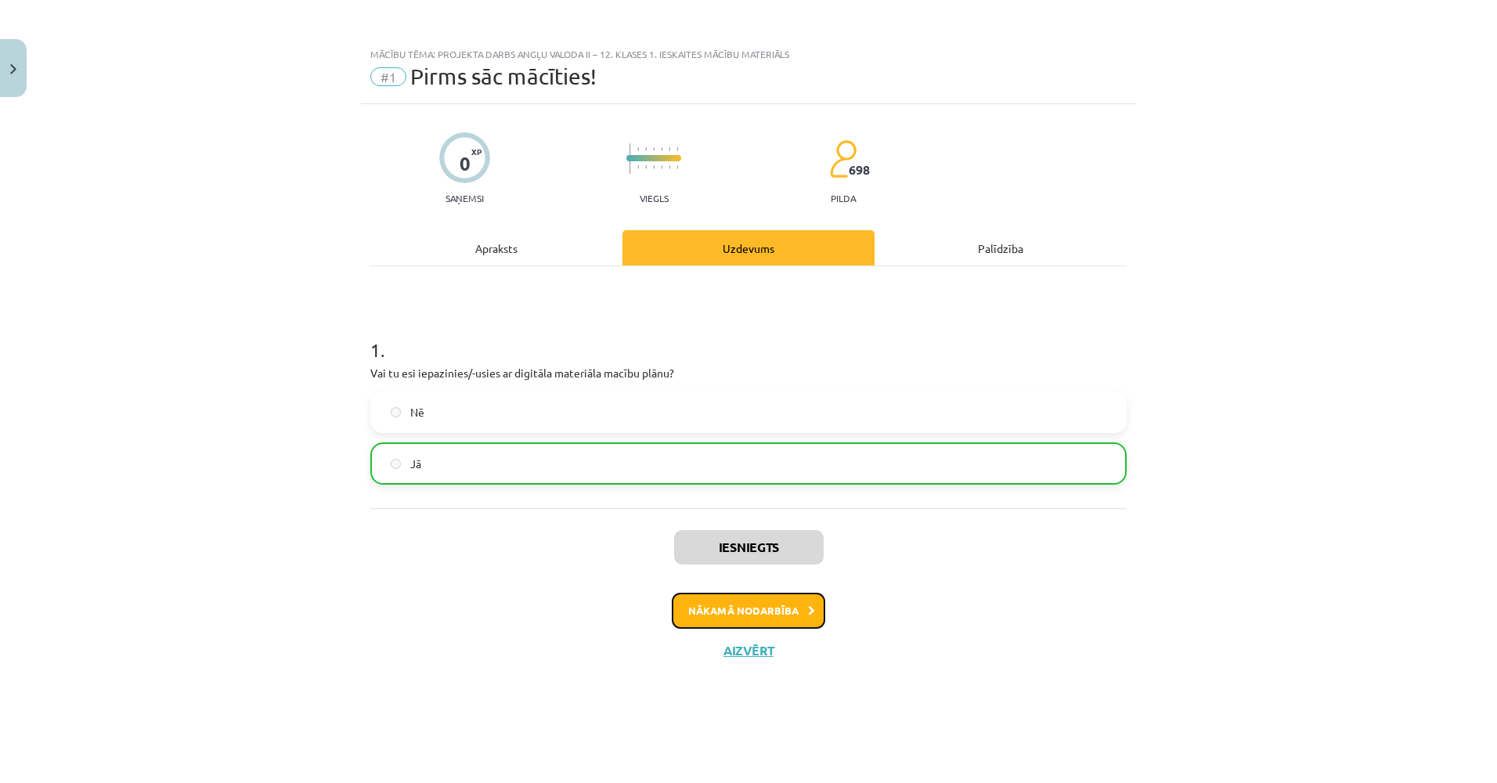
click at [713, 602] on button "Nākamā nodarbība" at bounding box center [748, 611] width 153 height 36
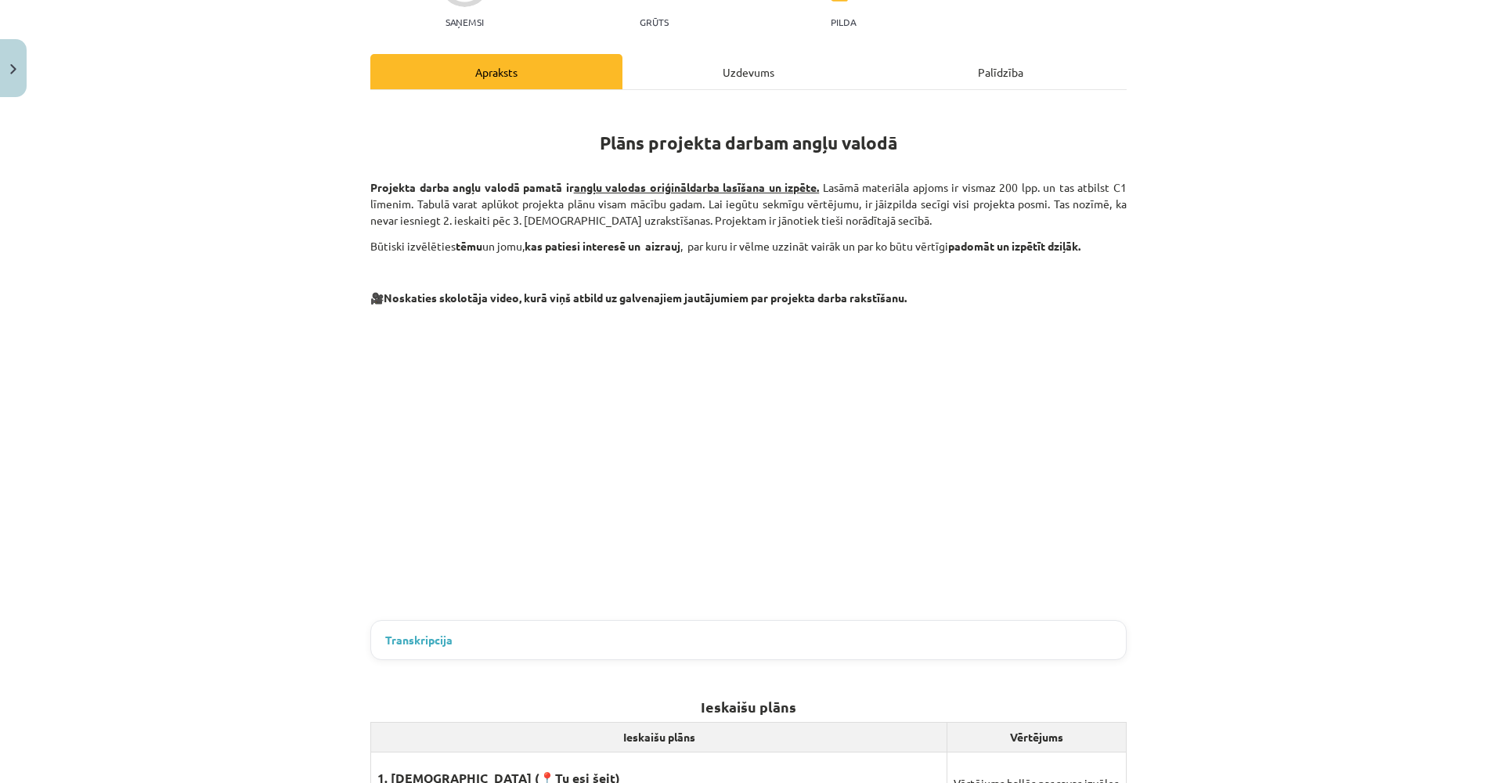
scroll to position [186, 0]
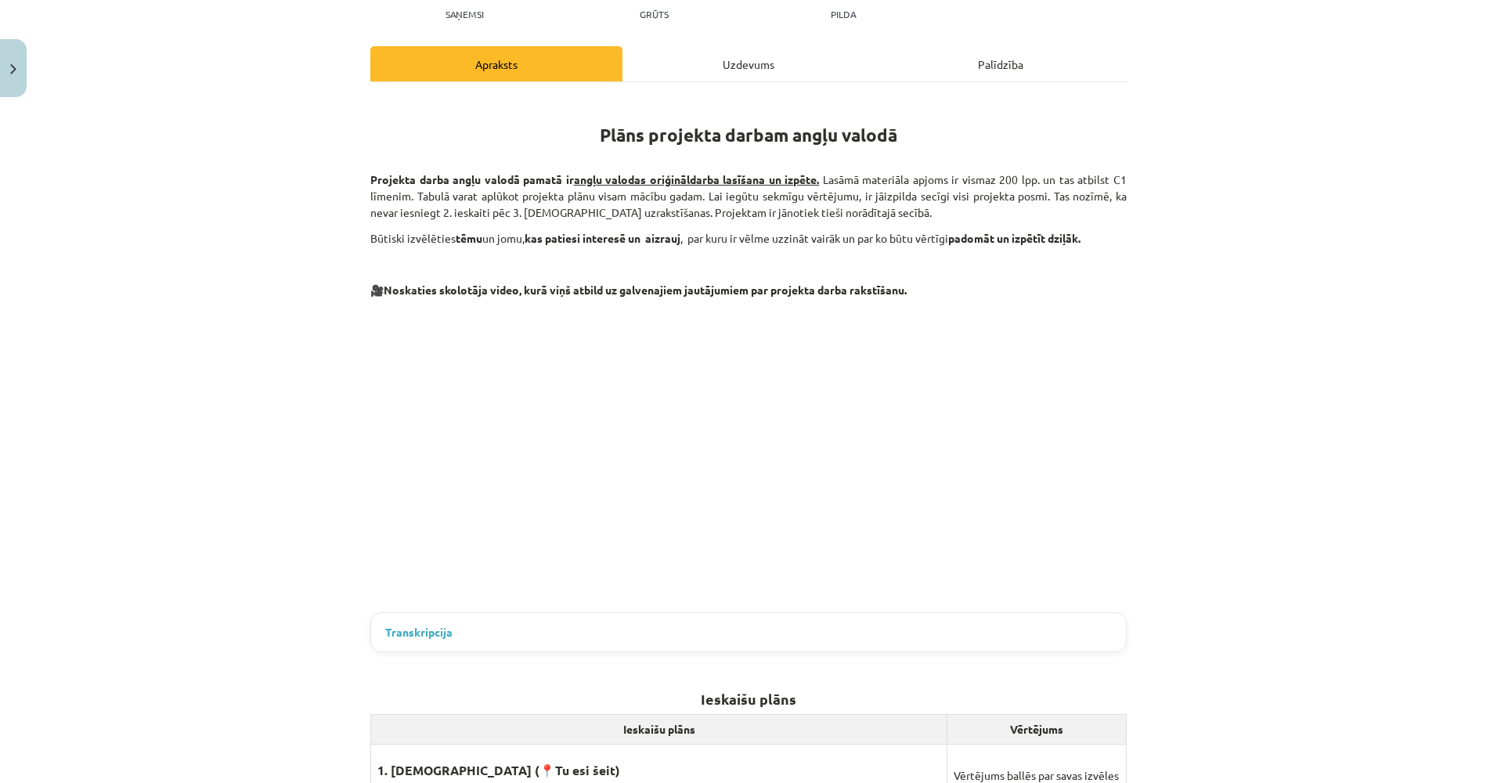
drag, startPoint x: 457, startPoint y: 316, endPoint x: 457, endPoint y: 347, distance: 30.5
click at [784, 54] on div "Uzdevums" at bounding box center [748, 62] width 252 height 35
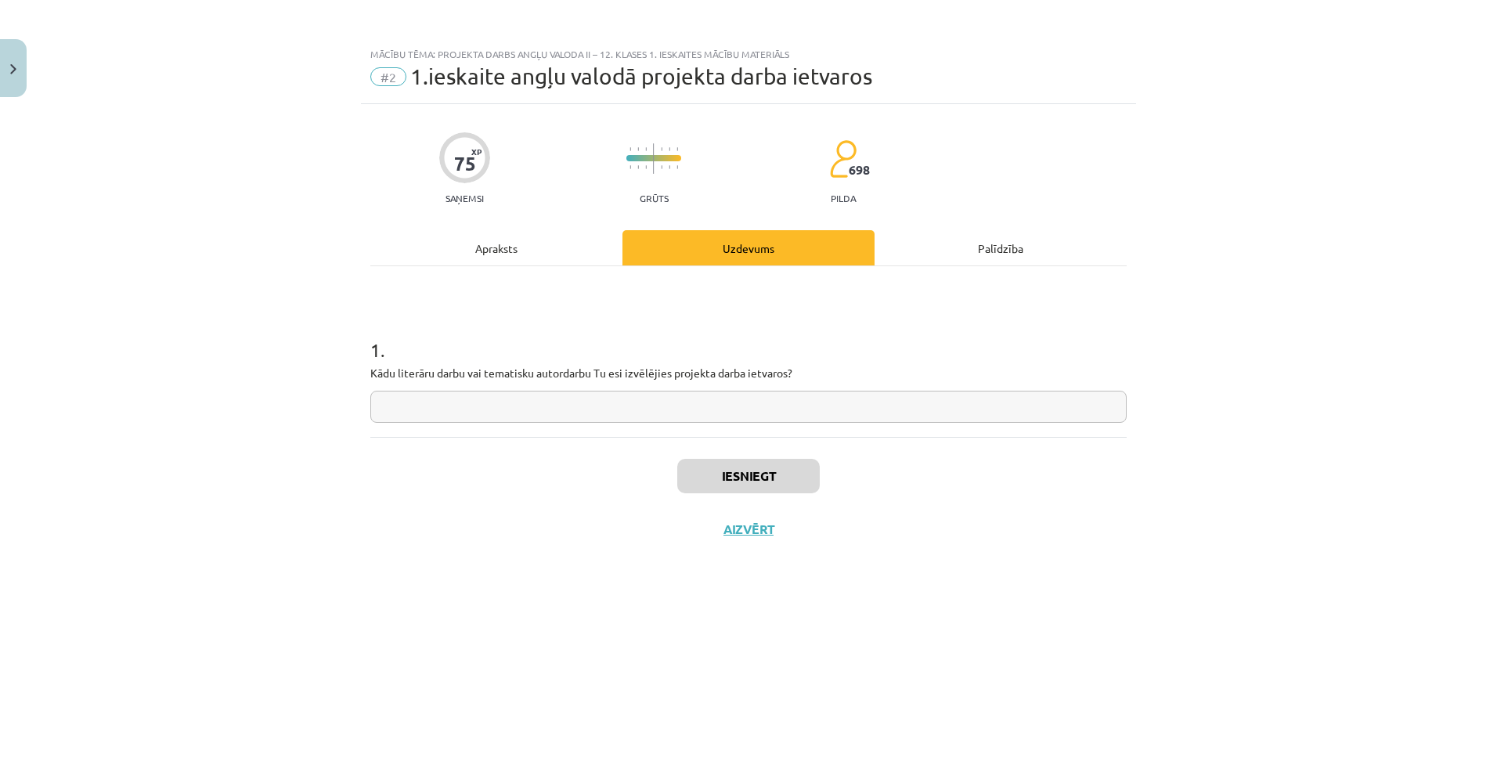
click at [564, 247] on div "Apraksts" at bounding box center [496, 247] width 252 height 35
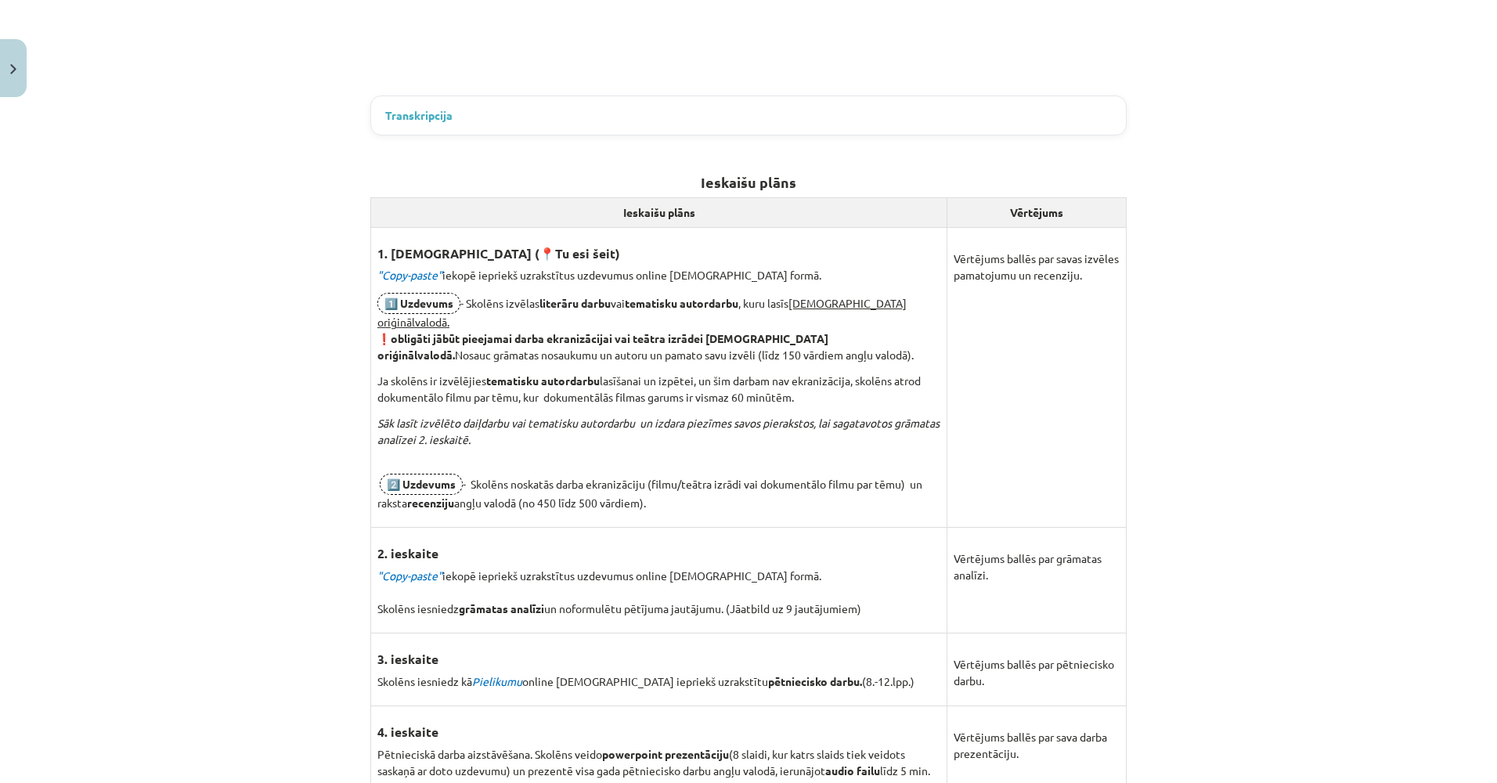
drag, startPoint x: 465, startPoint y: 372, endPoint x: 463, endPoint y: 501, distance: 129.2
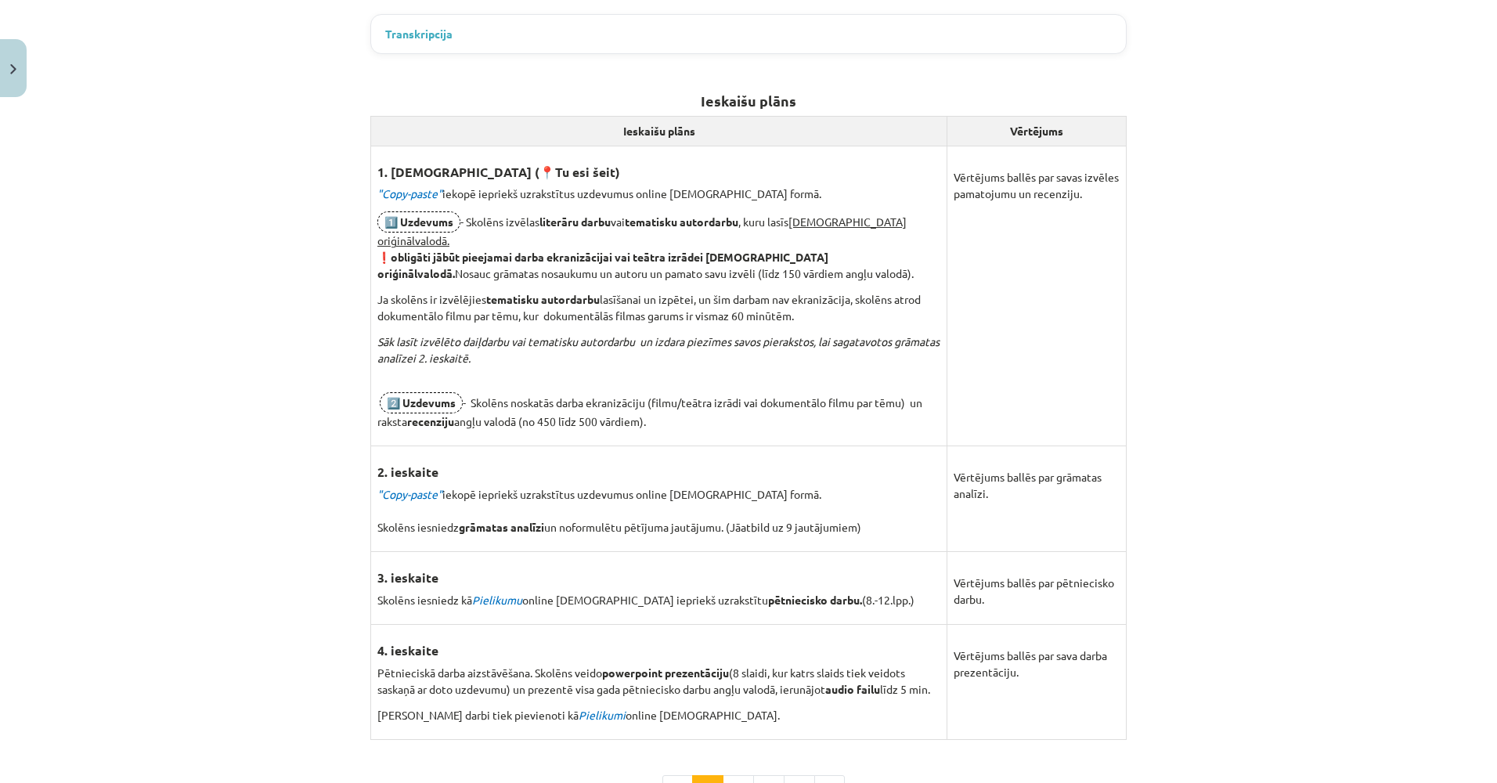
scroll to position [752, 0]
